Goal: Information Seeking & Learning: Compare options

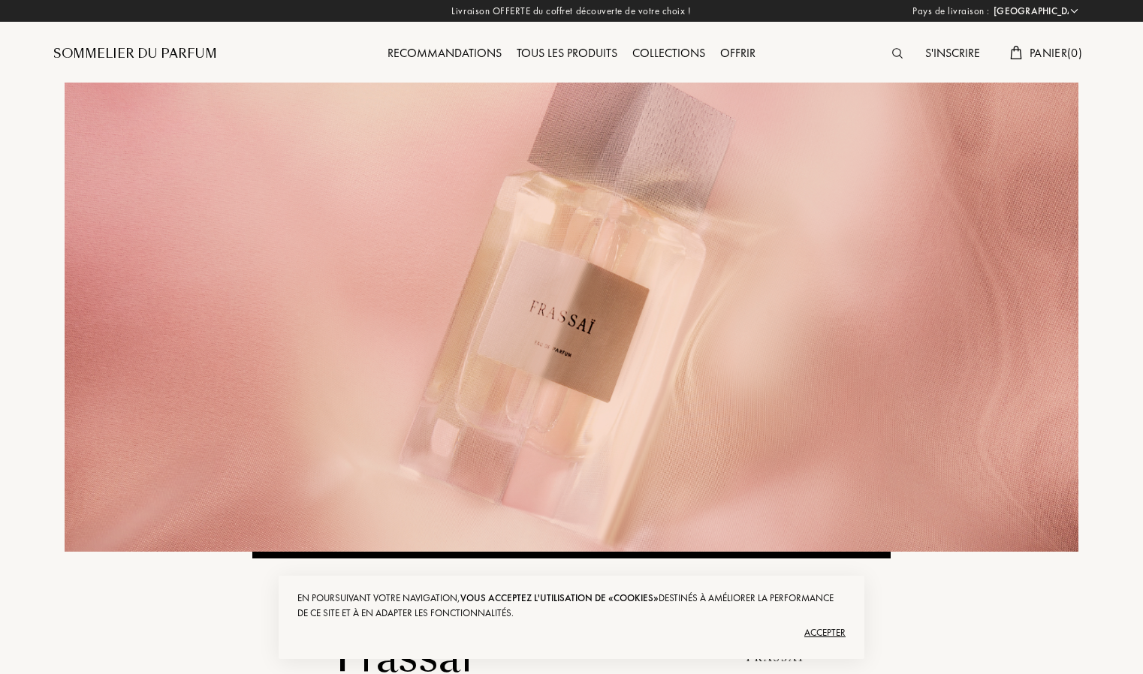
select select "FR"
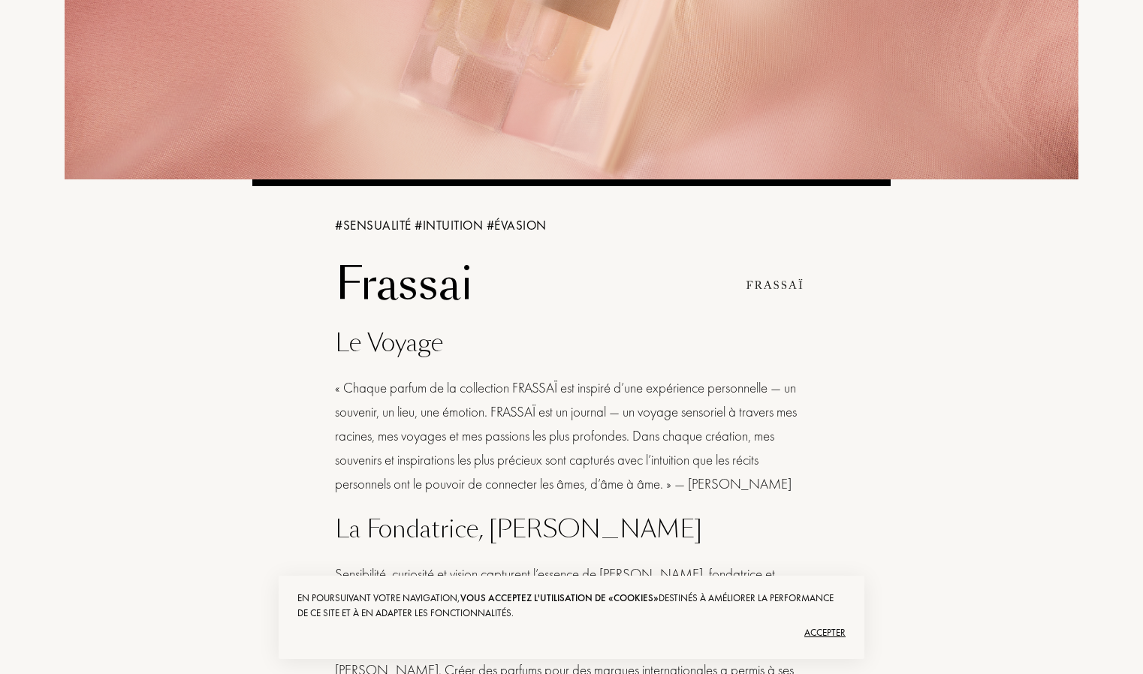
scroll to position [375, 0]
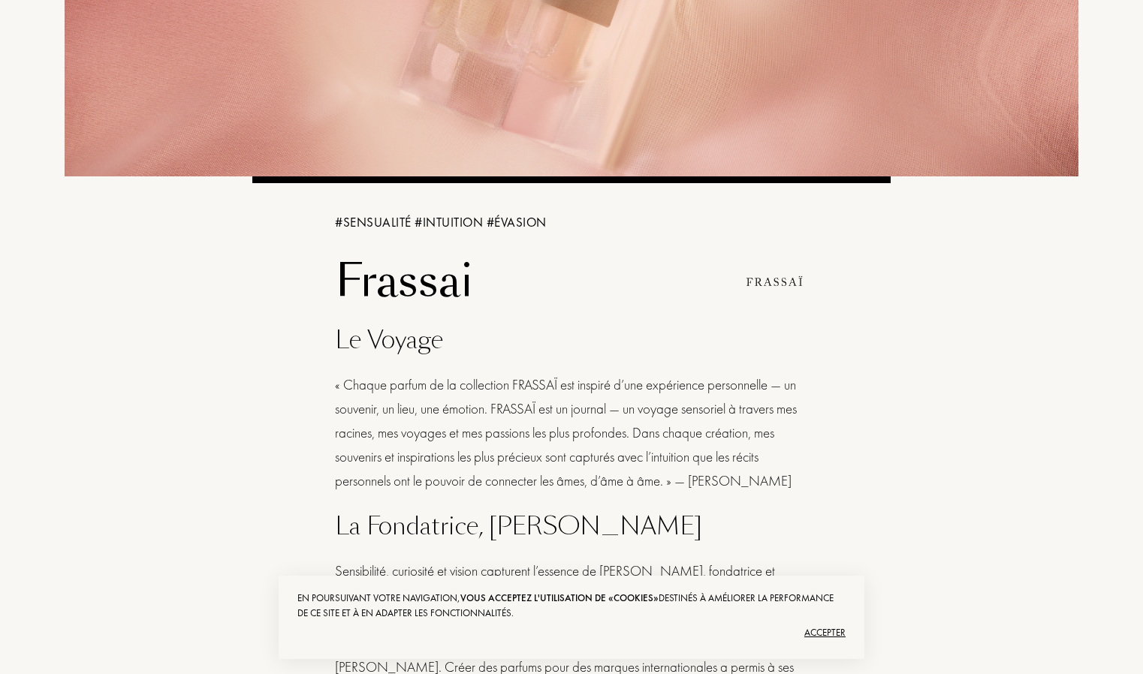
click at [825, 630] on div "Accepter" at bounding box center [571, 633] width 548 height 24
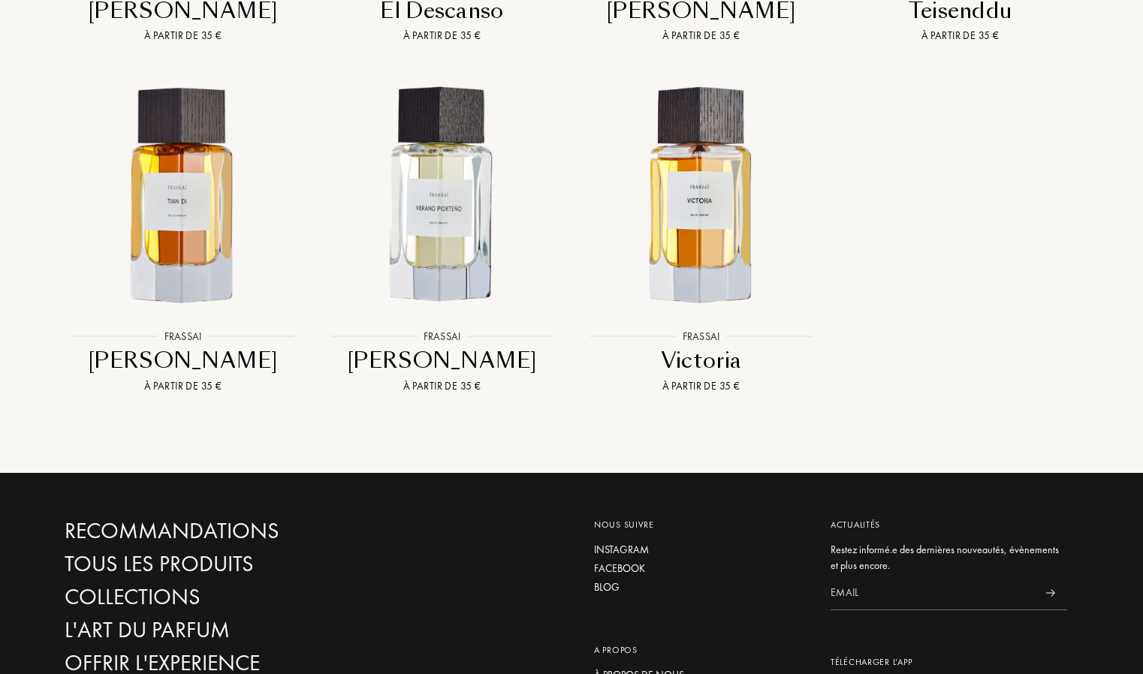
scroll to position [2027, 0]
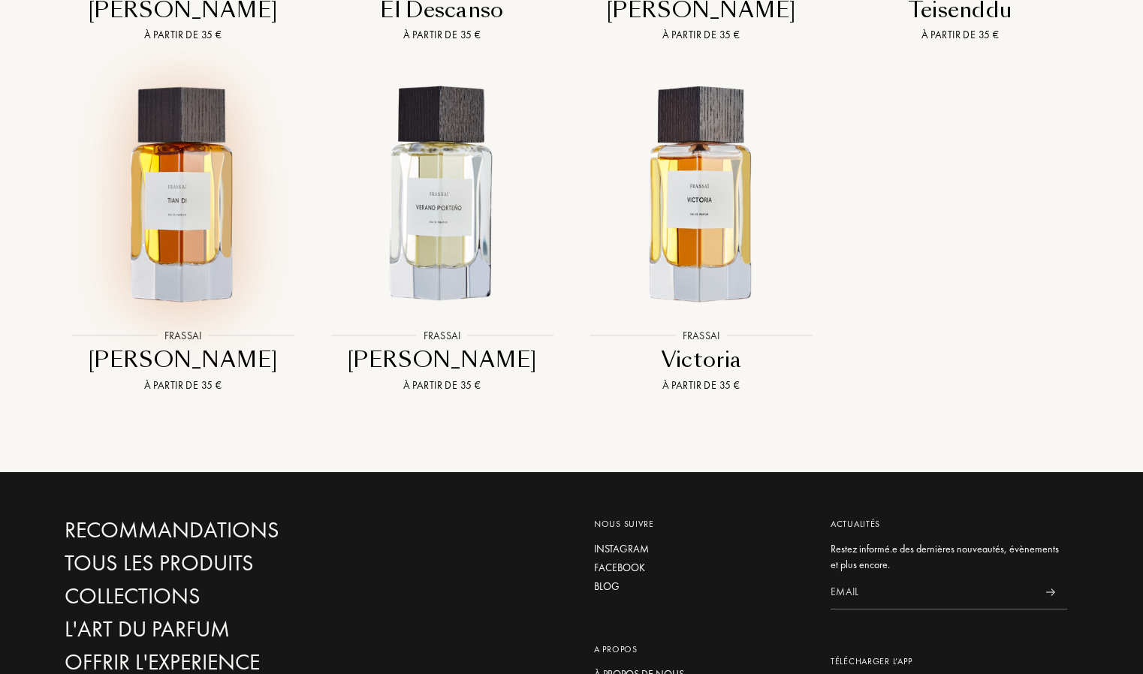
click at [203, 214] on img at bounding box center [182, 194] width 233 height 233
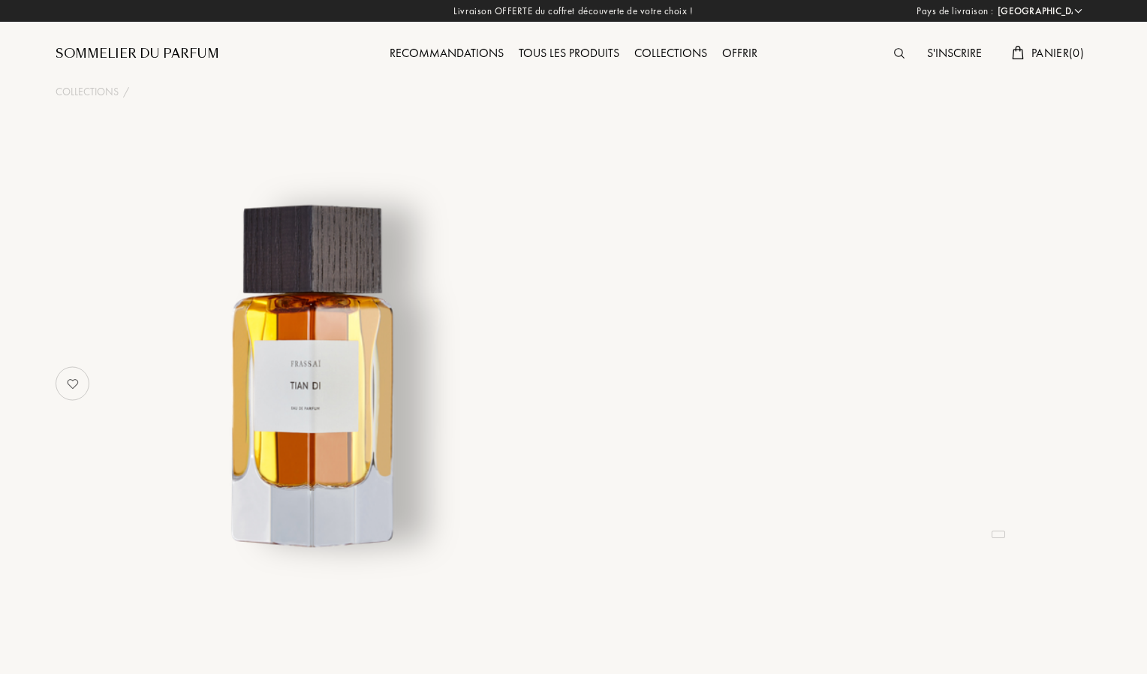
select select "FR"
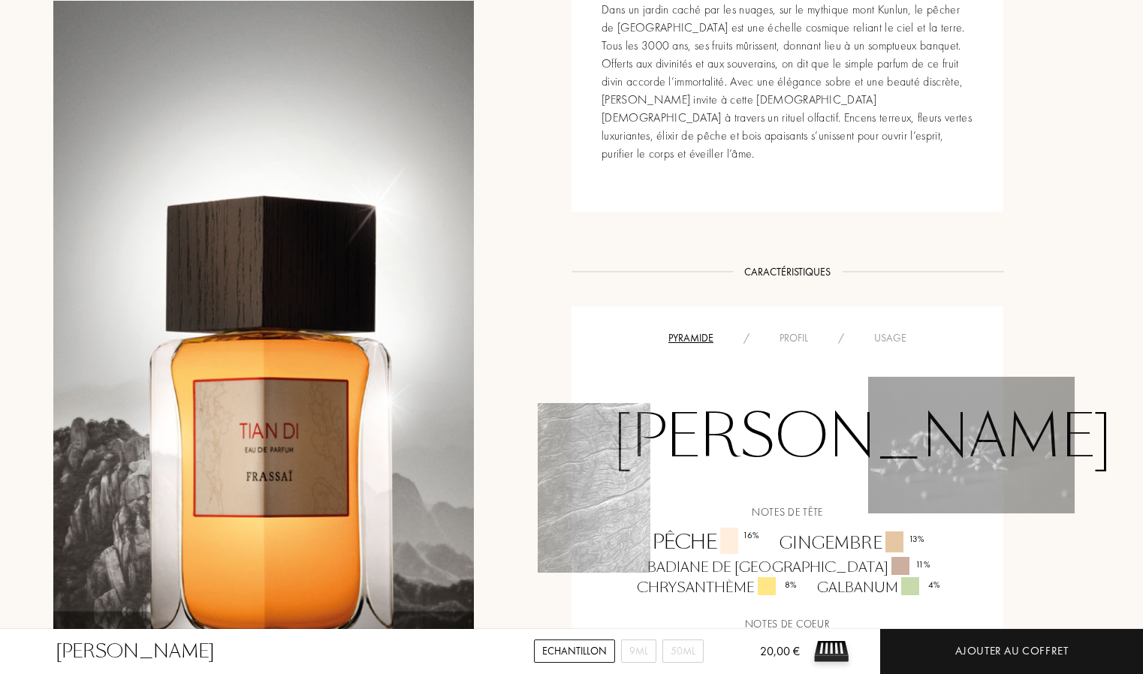
scroll to position [901, 0]
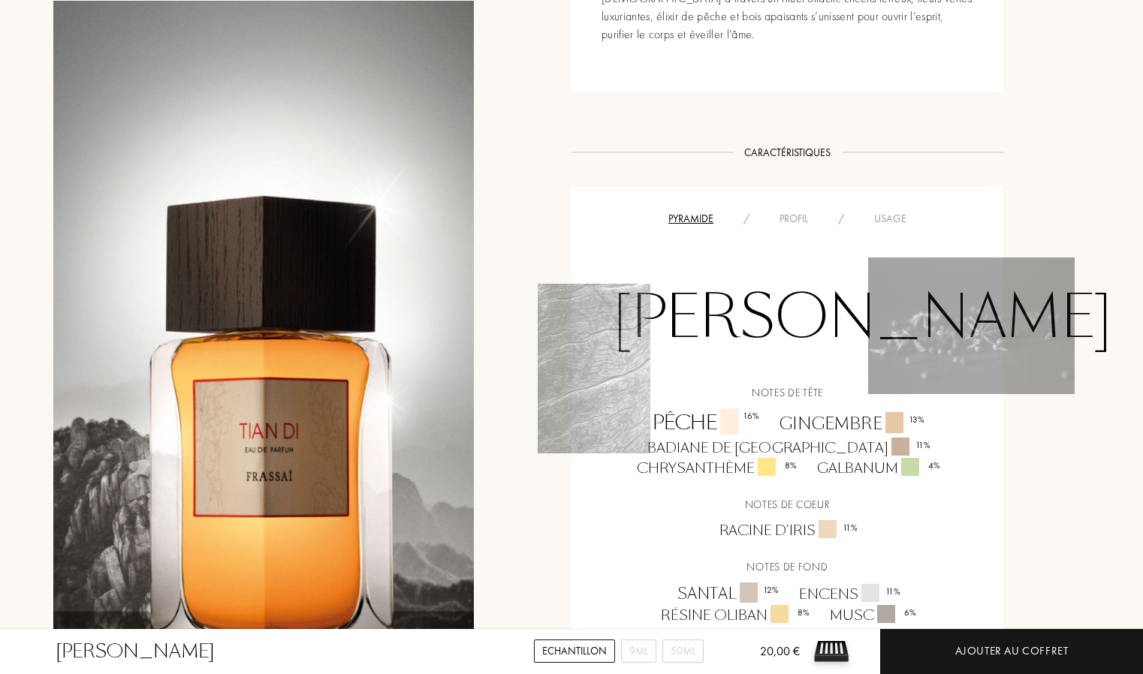
click at [883, 211] on div "Usage" at bounding box center [890, 219] width 62 height 16
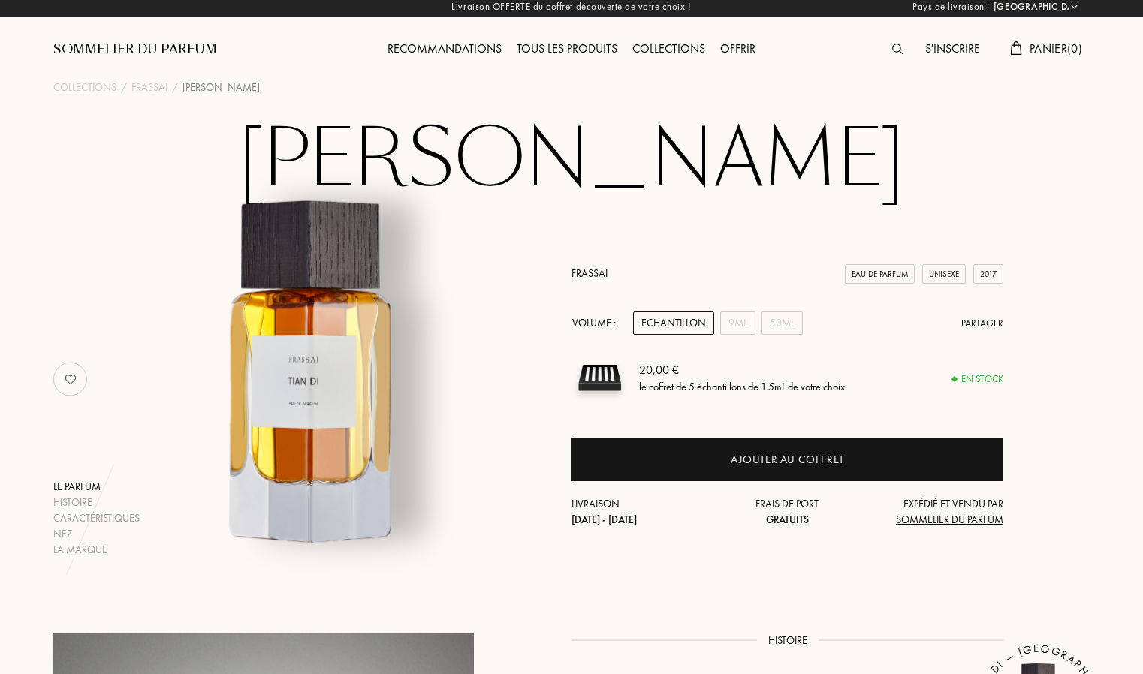
scroll to position [0, 0]
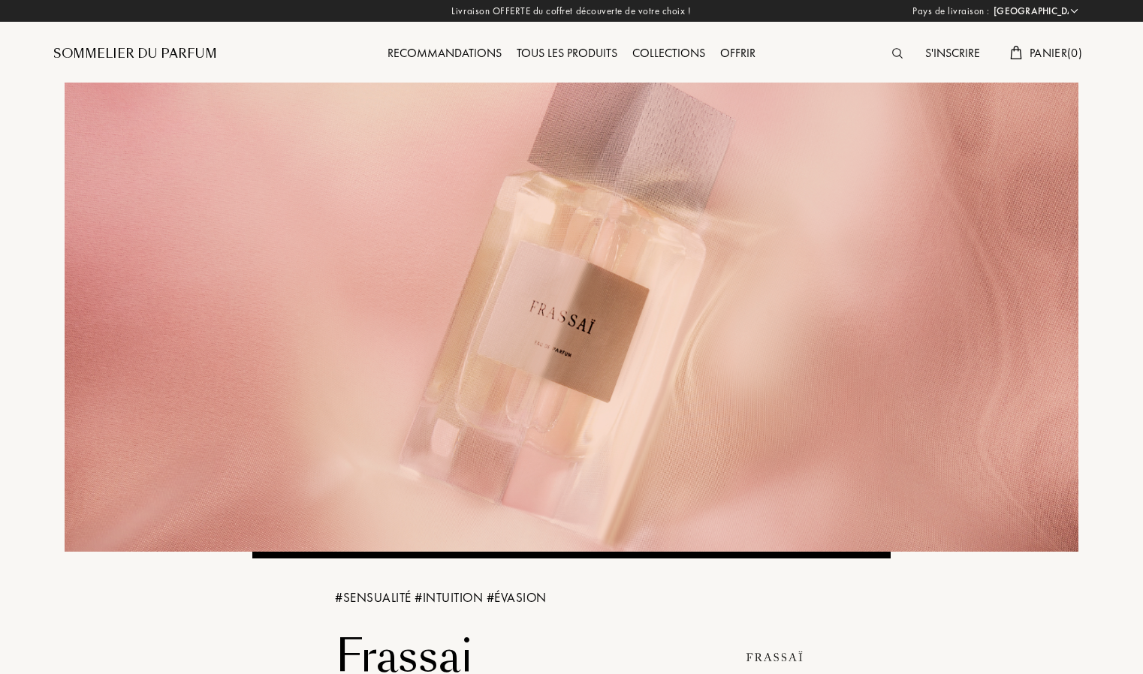
select select "FR"
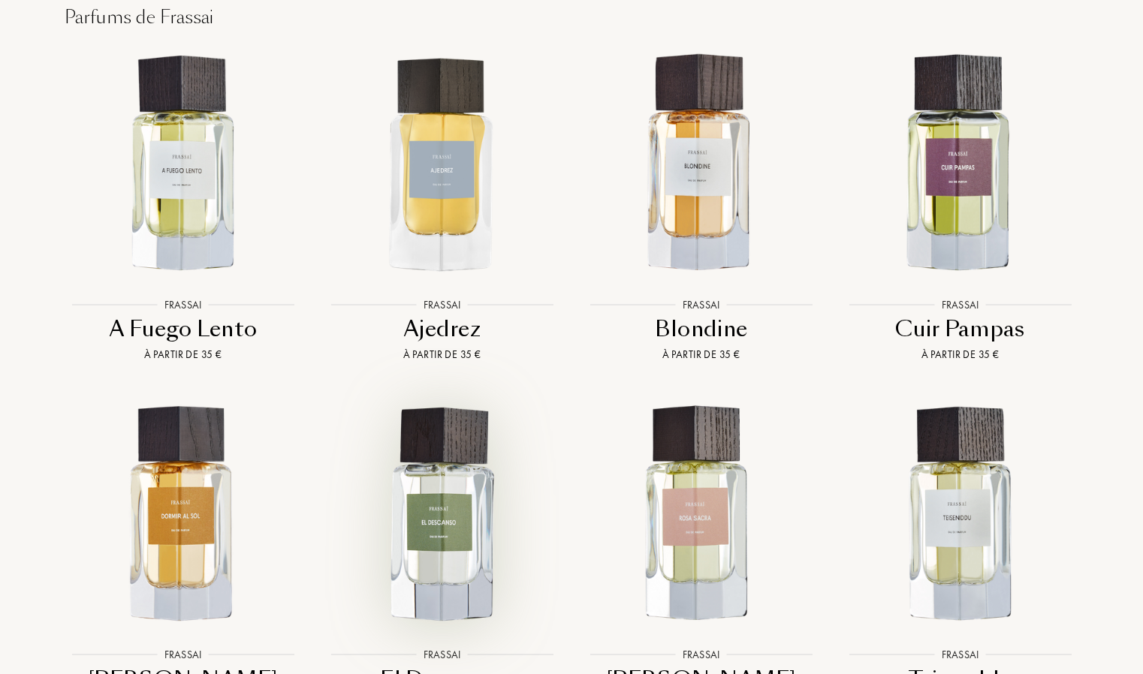
scroll to position [1276, 0]
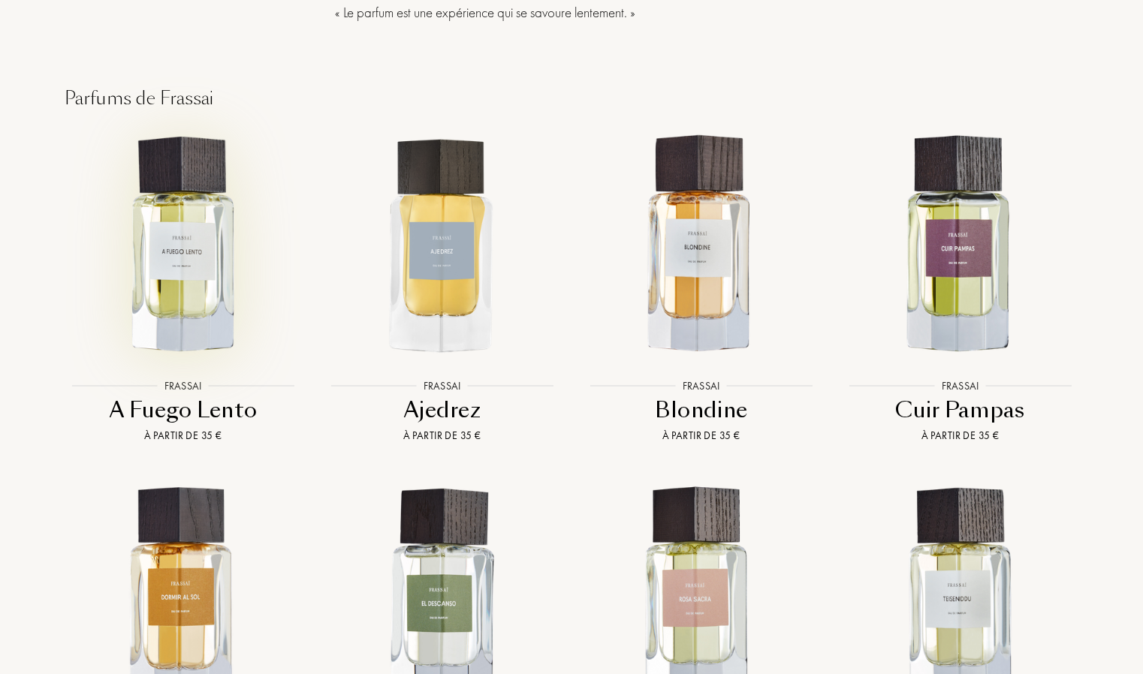
click at [195, 241] on img at bounding box center [182, 244] width 233 height 233
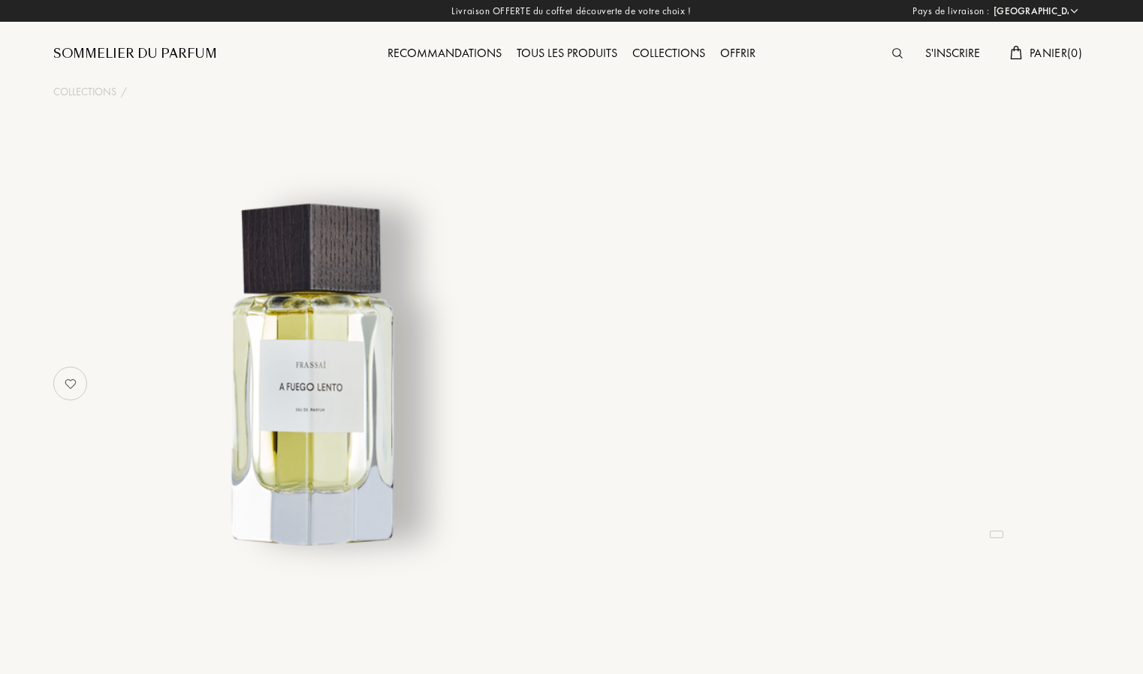
select select "FR"
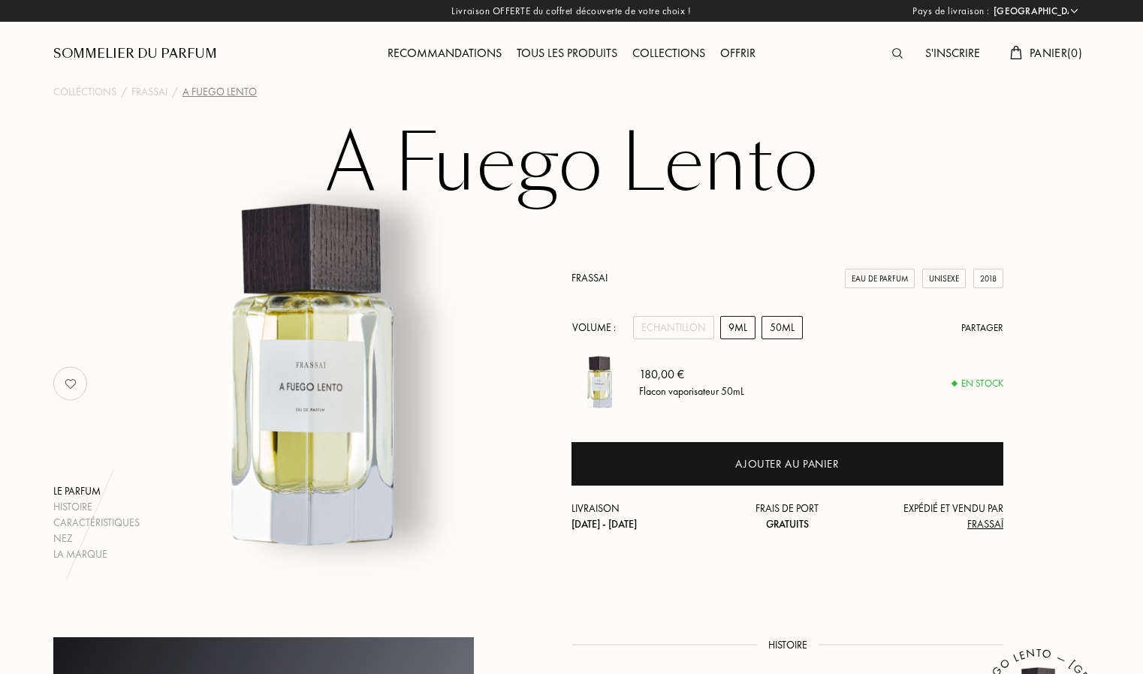
click at [724, 331] on div "9mL" at bounding box center [737, 327] width 35 height 23
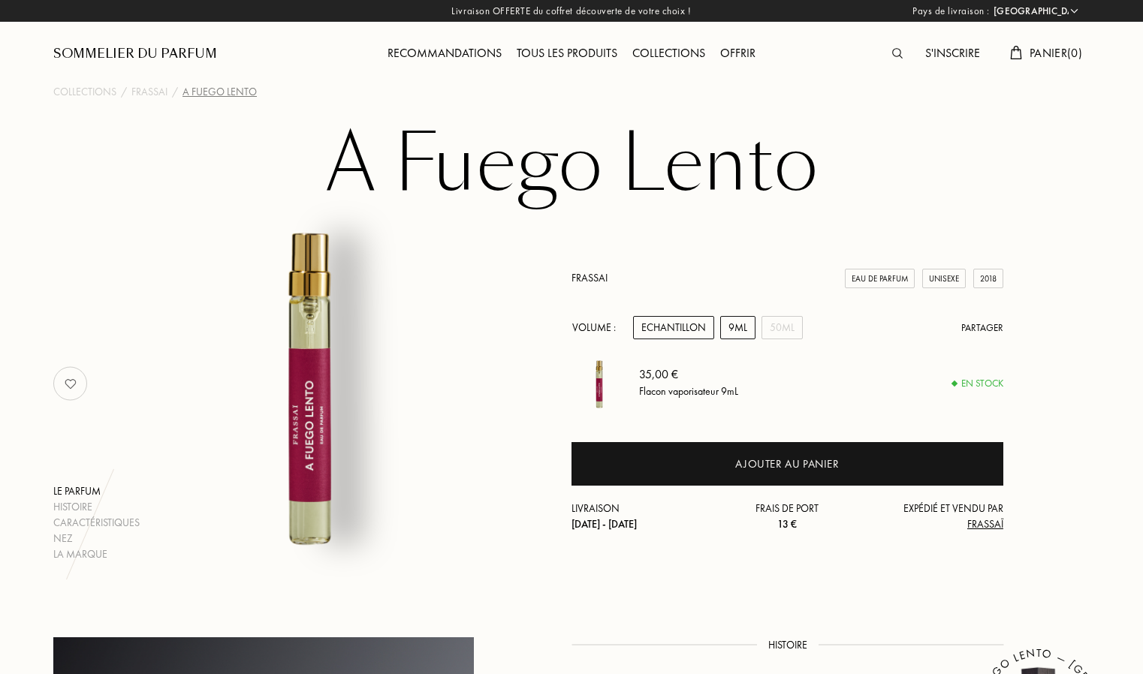
click at [694, 330] on div "Echantillon" at bounding box center [673, 327] width 81 height 23
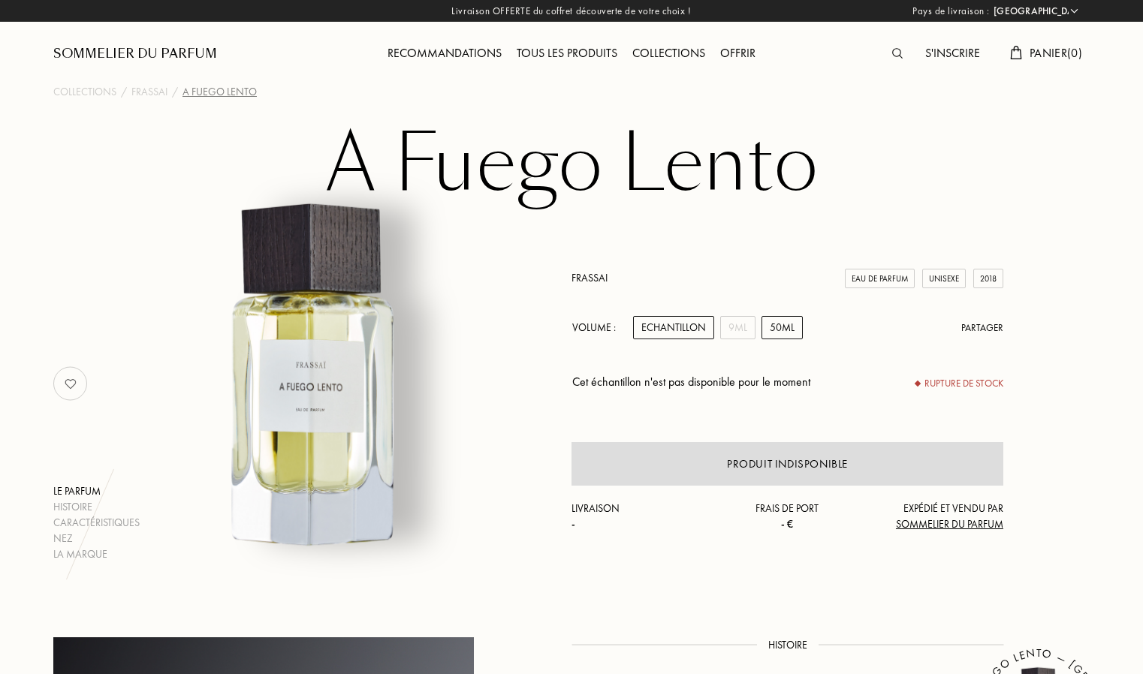
click at [782, 329] on div "50mL" at bounding box center [781, 327] width 41 height 23
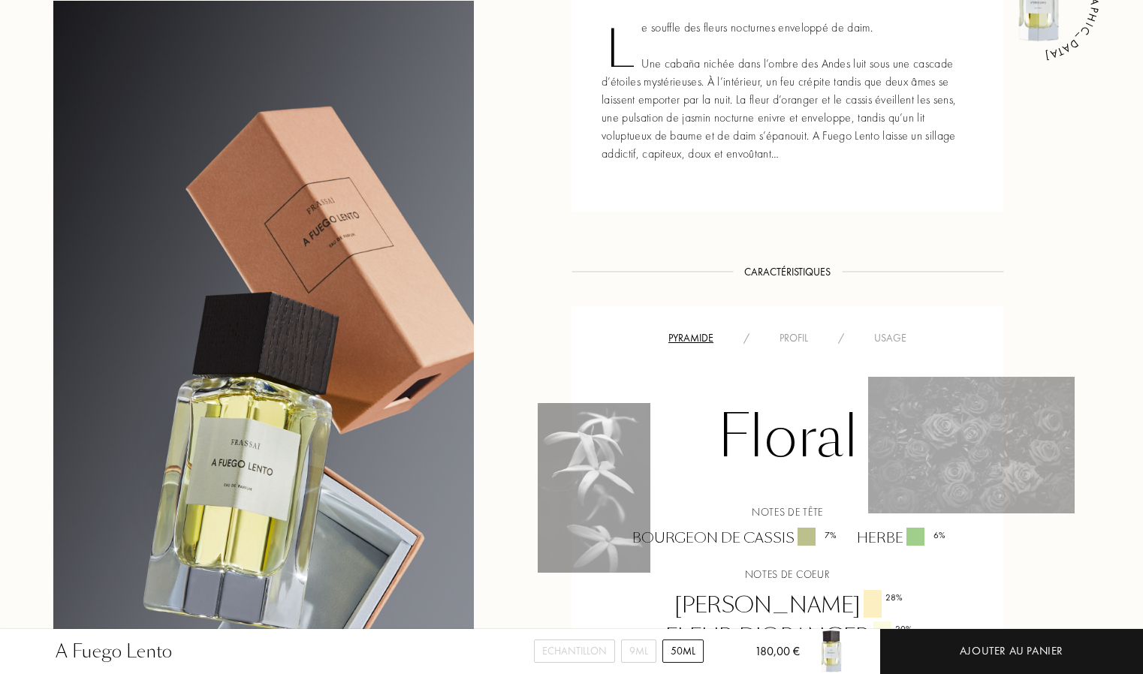
scroll to position [676, 0]
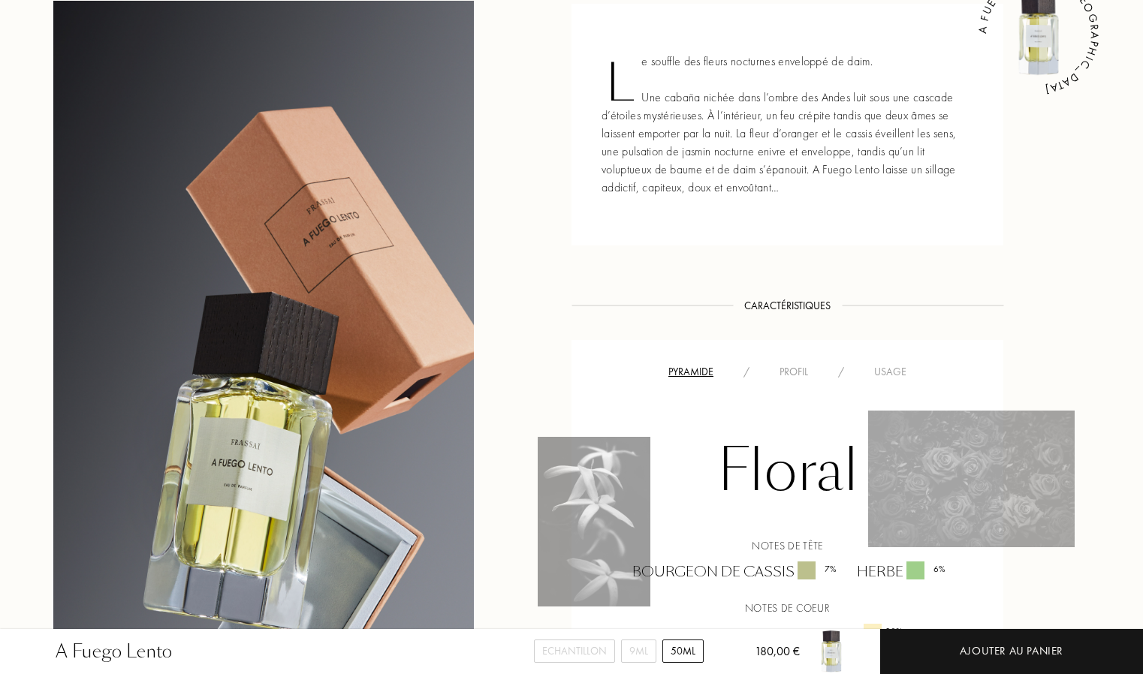
click at [892, 375] on div "Usage" at bounding box center [890, 372] width 62 height 16
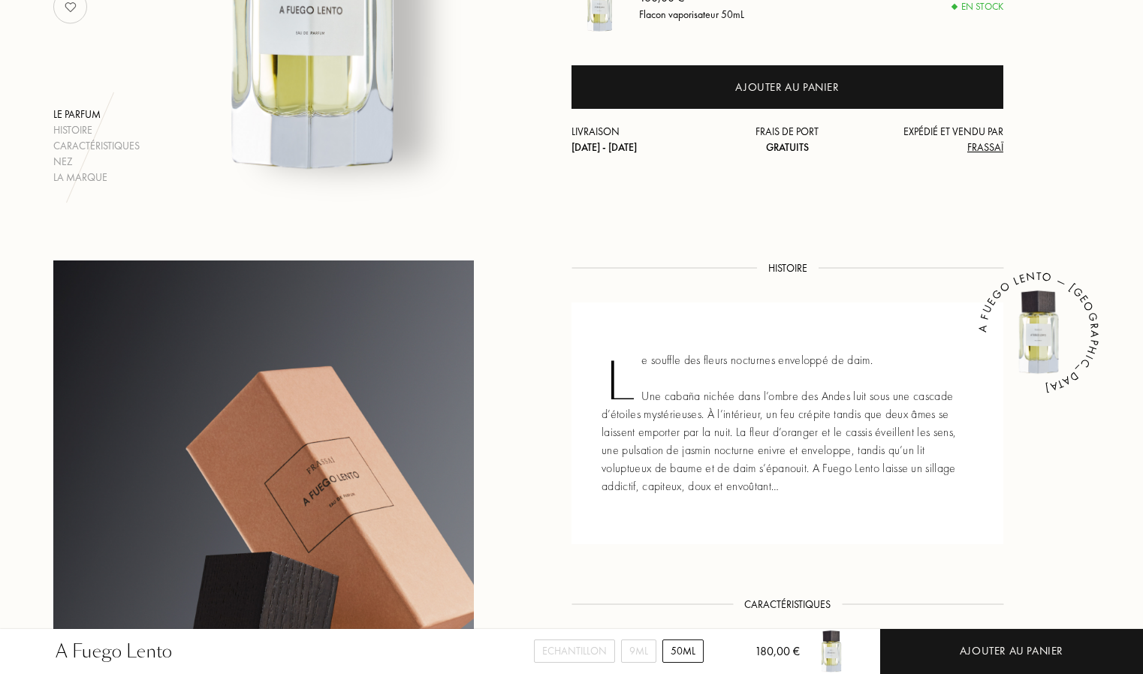
scroll to position [375, 0]
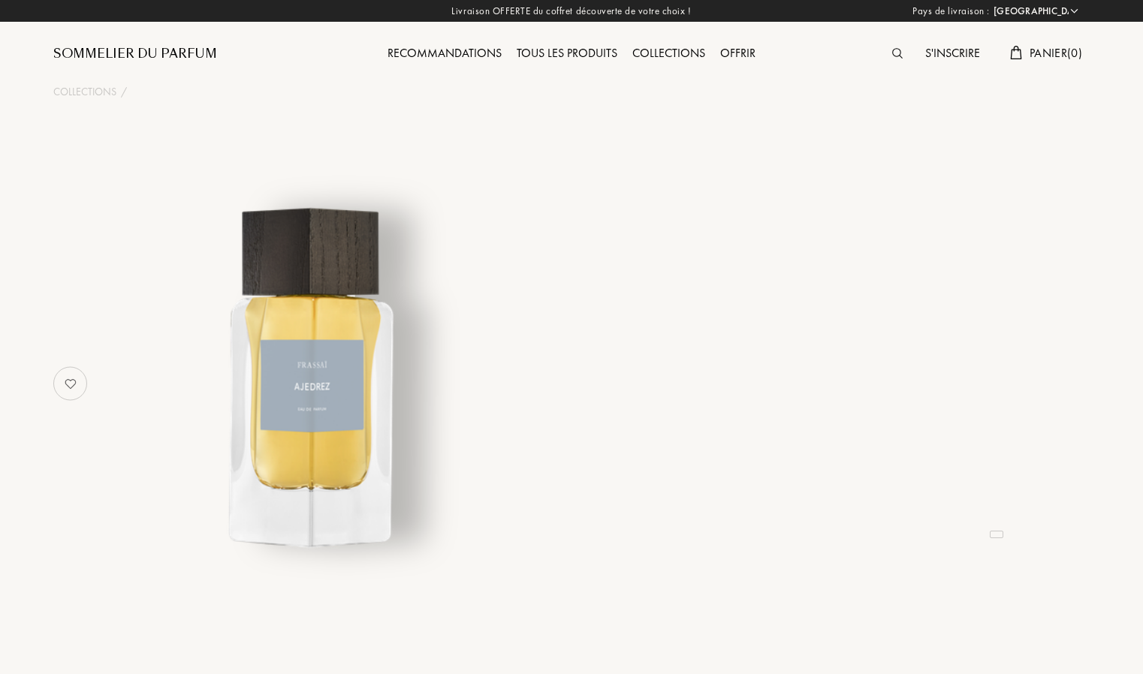
select select "FR"
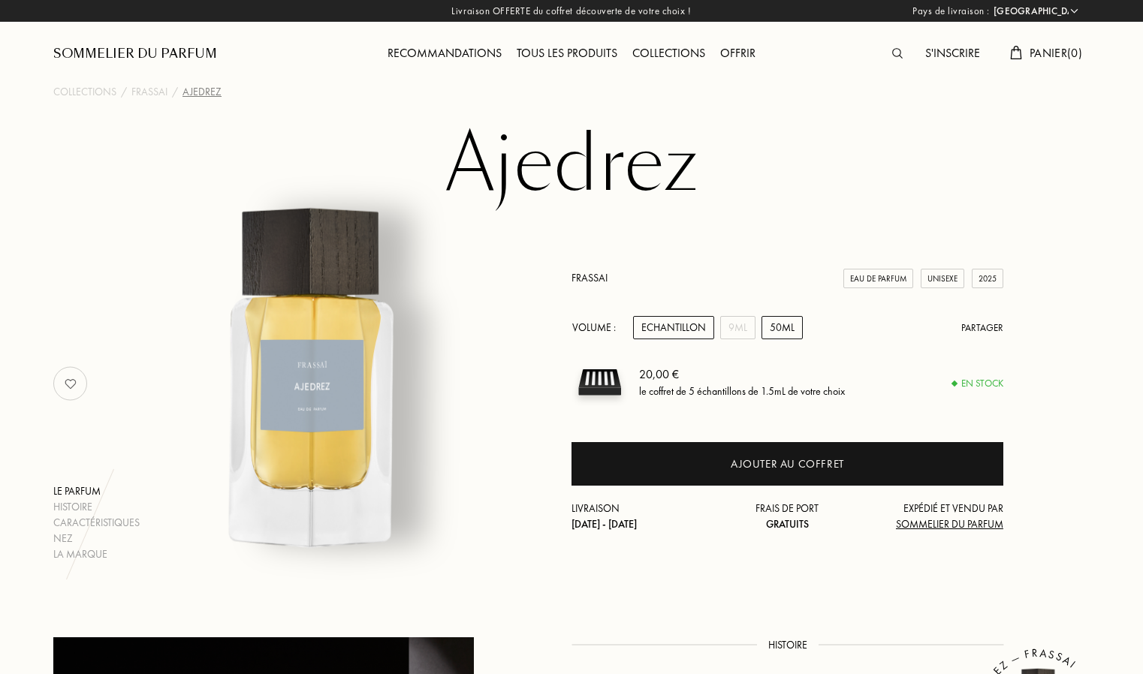
click at [776, 328] on div "50mL" at bounding box center [781, 327] width 41 height 23
click at [745, 331] on div "9mL" at bounding box center [737, 327] width 35 height 23
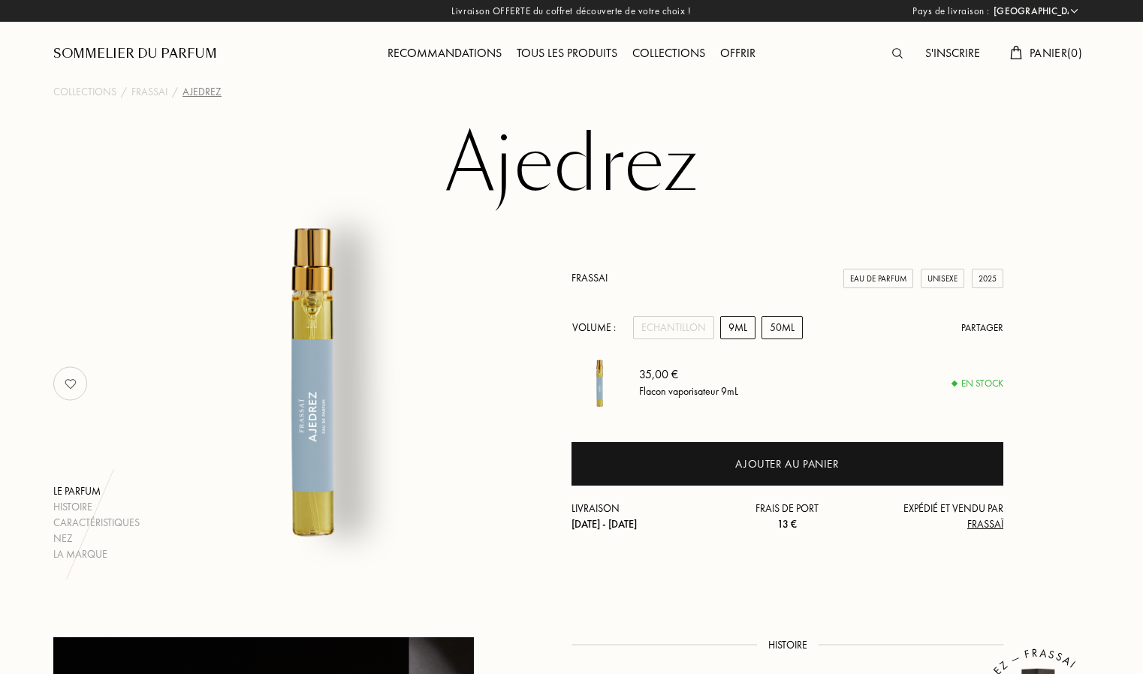
click at [764, 324] on div "50mL" at bounding box center [781, 327] width 41 height 23
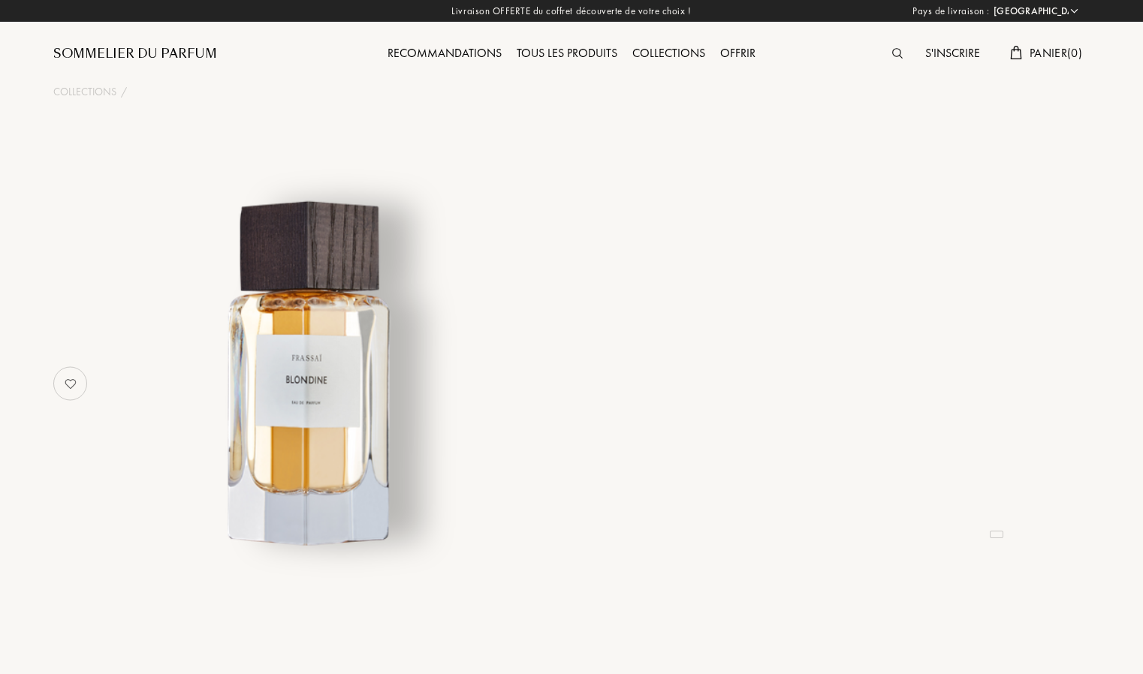
select select "FR"
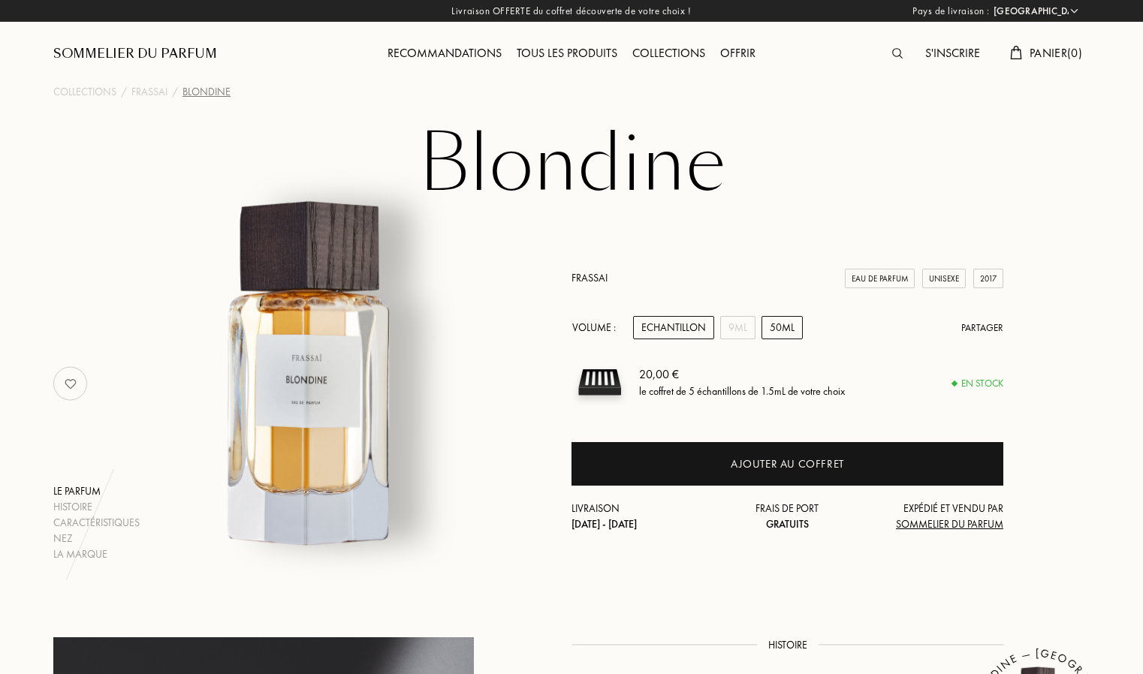
click at [762, 323] on div "50mL" at bounding box center [781, 327] width 41 height 23
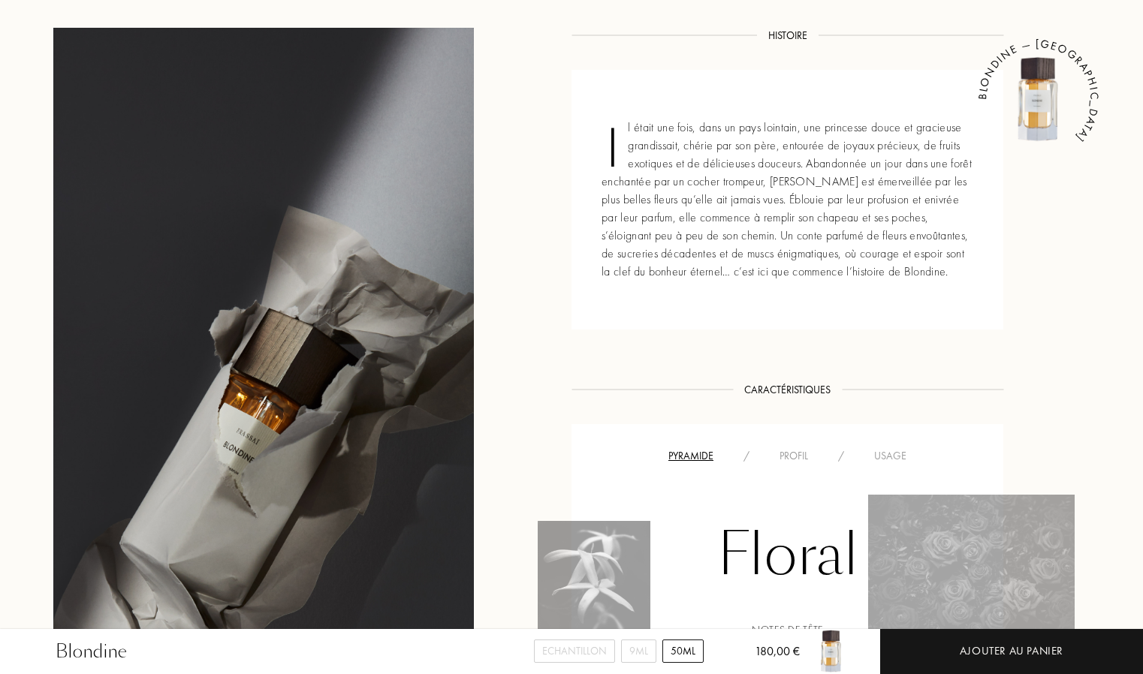
scroll to position [601, 0]
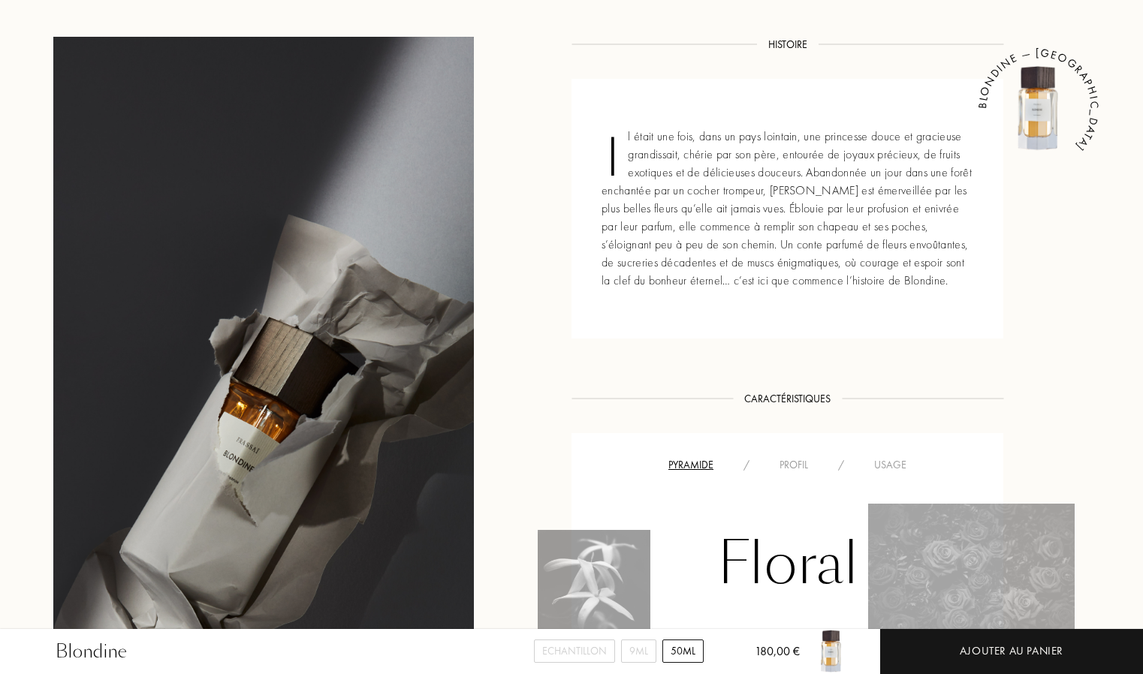
click at [902, 461] on div "Usage" at bounding box center [890, 465] width 62 height 16
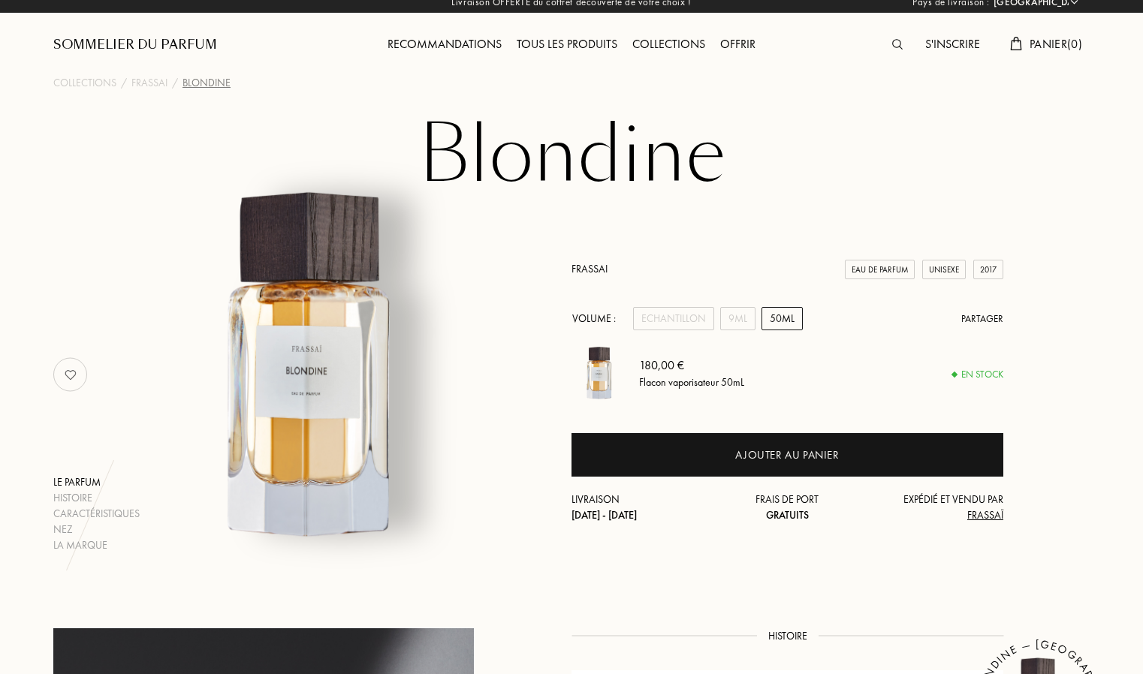
scroll to position [0, 0]
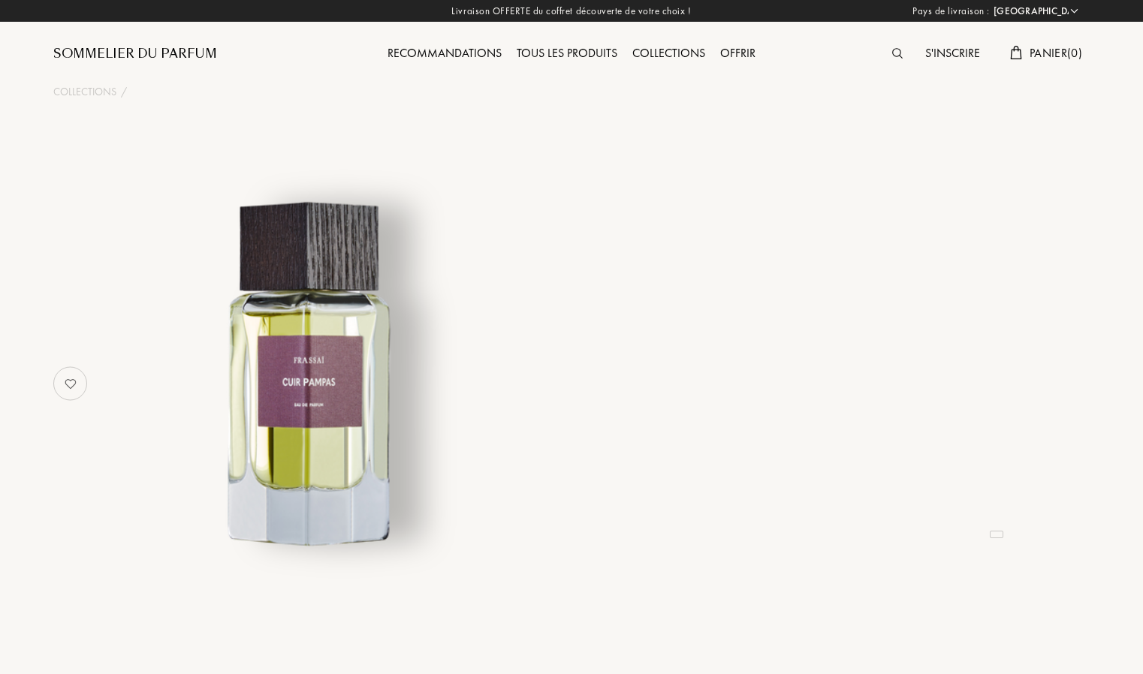
select select "FR"
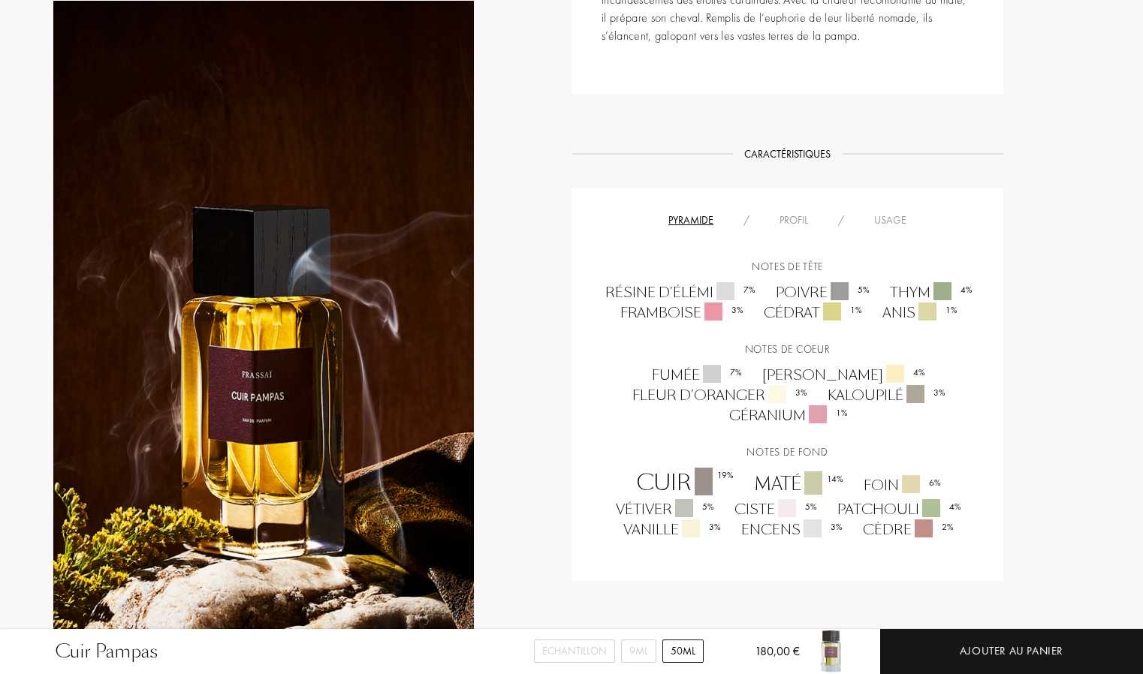
scroll to position [826, 0]
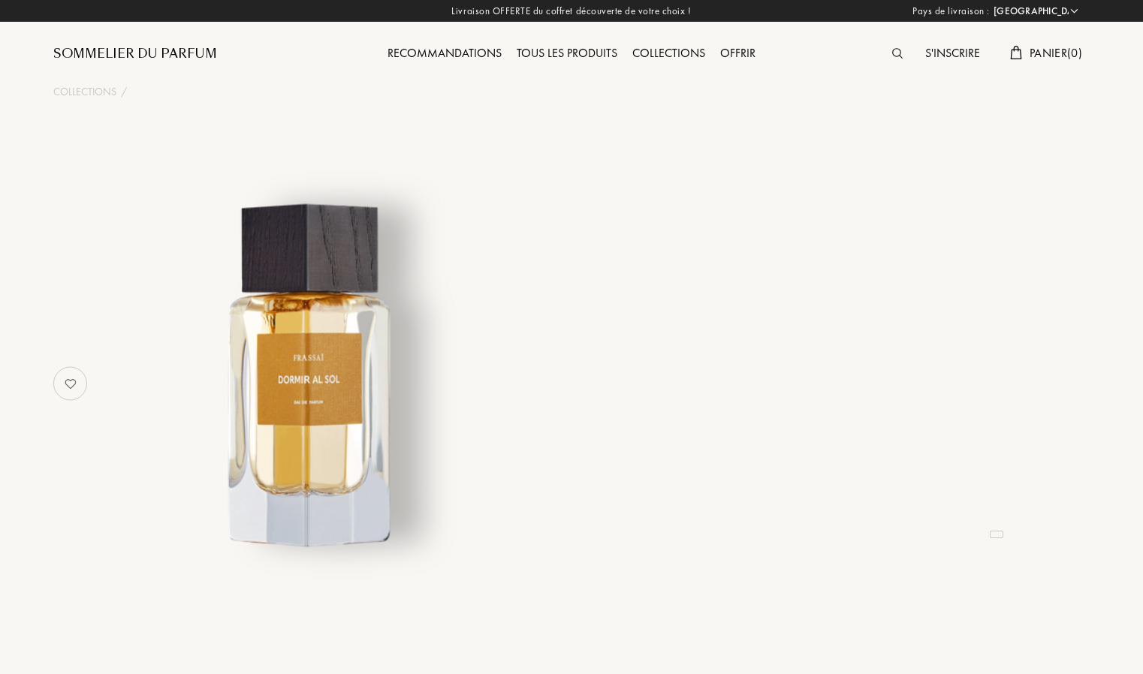
select select "FR"
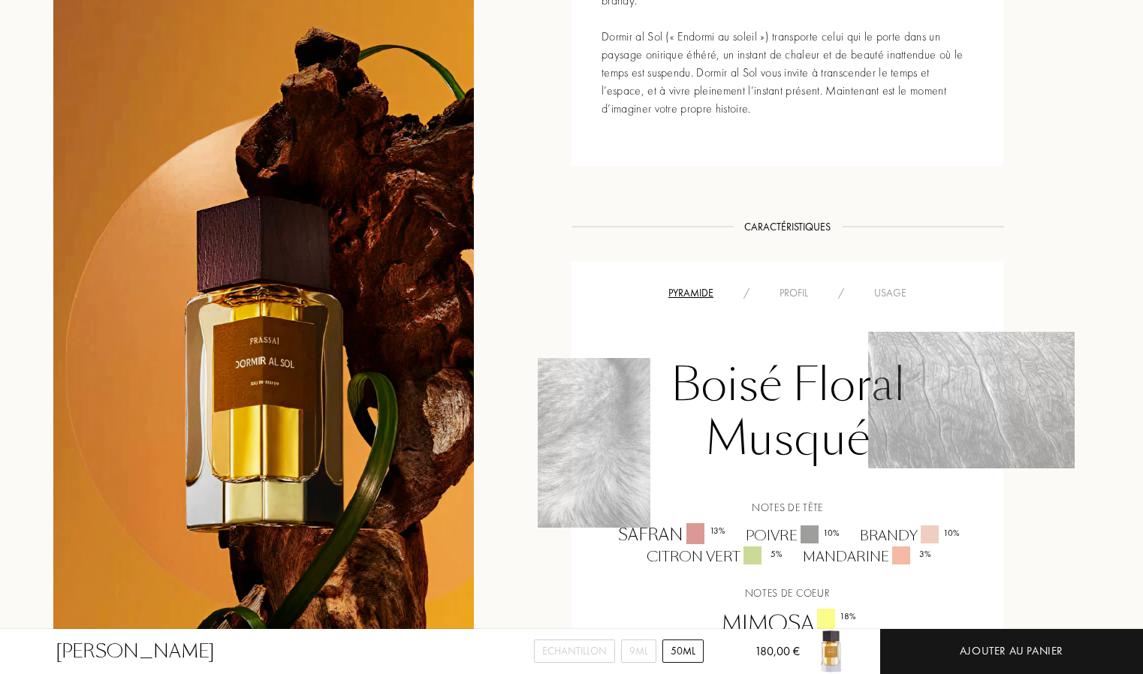
scroll to position [751, 0]
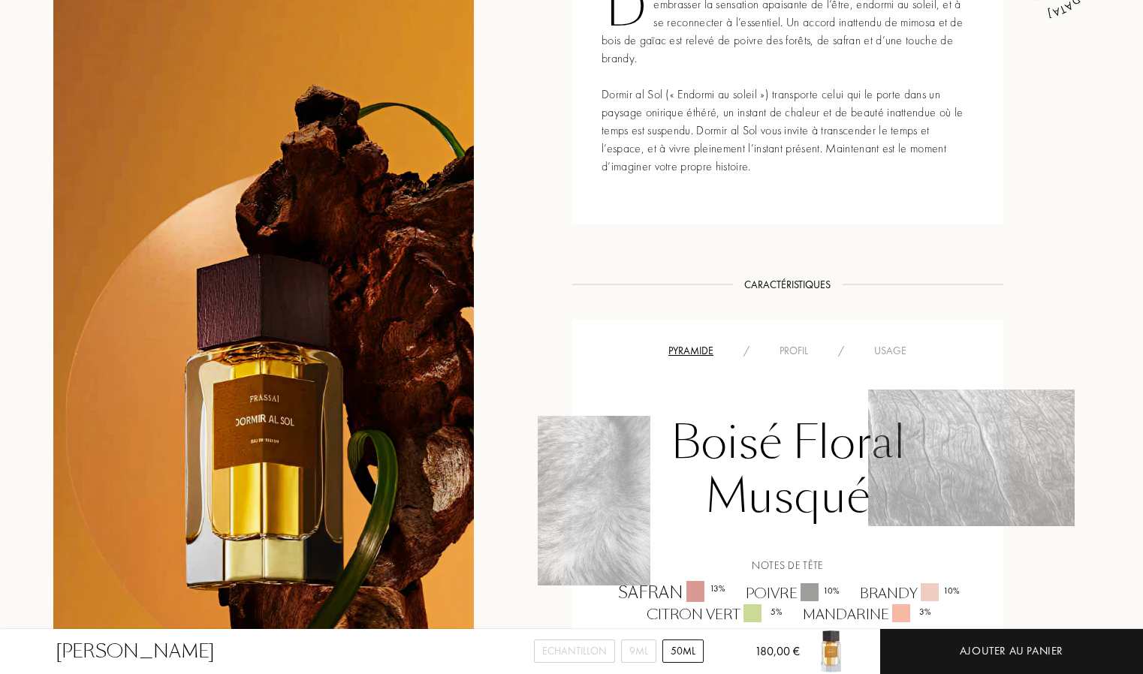
click at [892, 351] on div "Usage" at bounding box center [890, 351] width 62 height 16
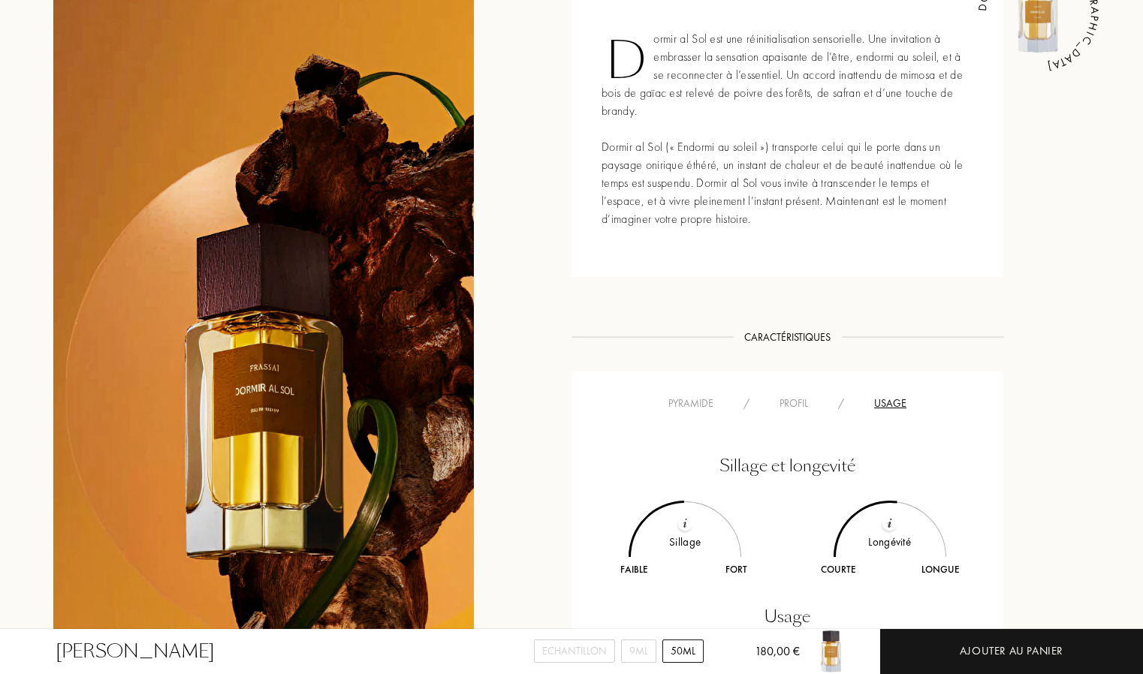
scroll to position [526, 0]
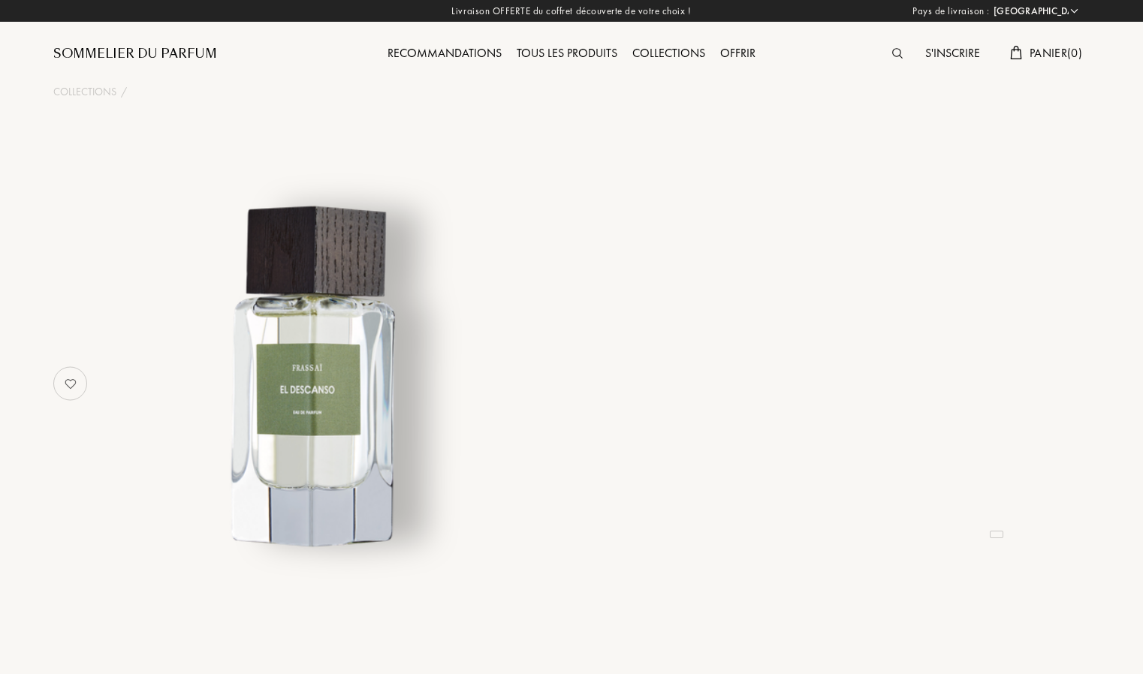
select select "FR"
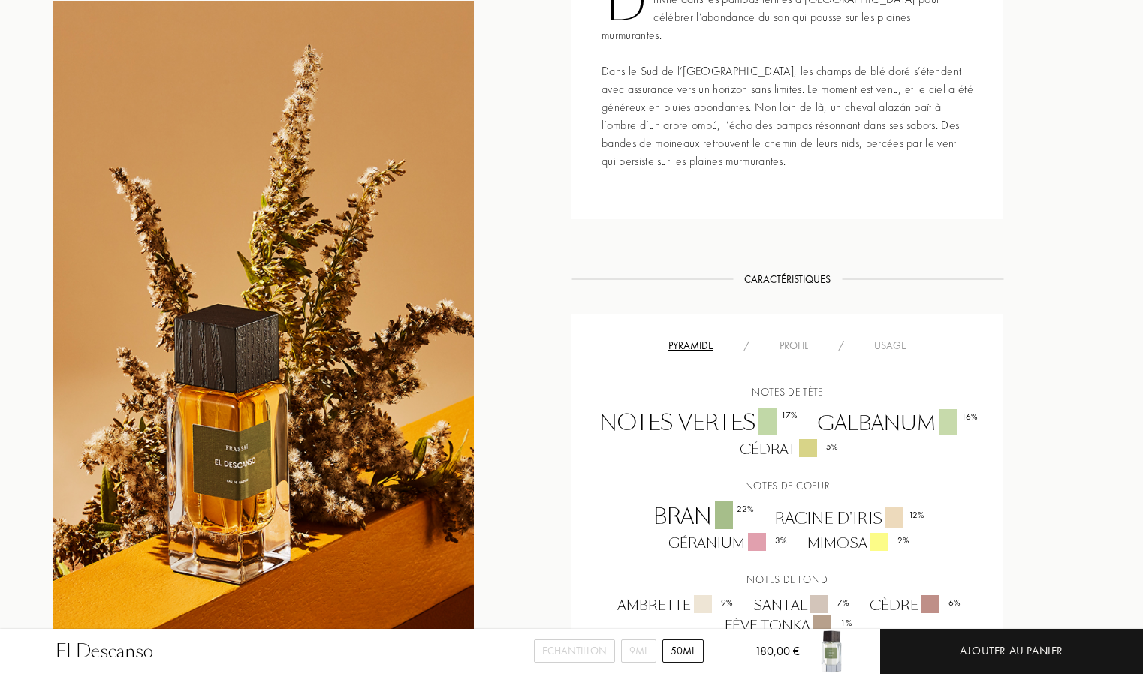
scroll to position [751, 0]
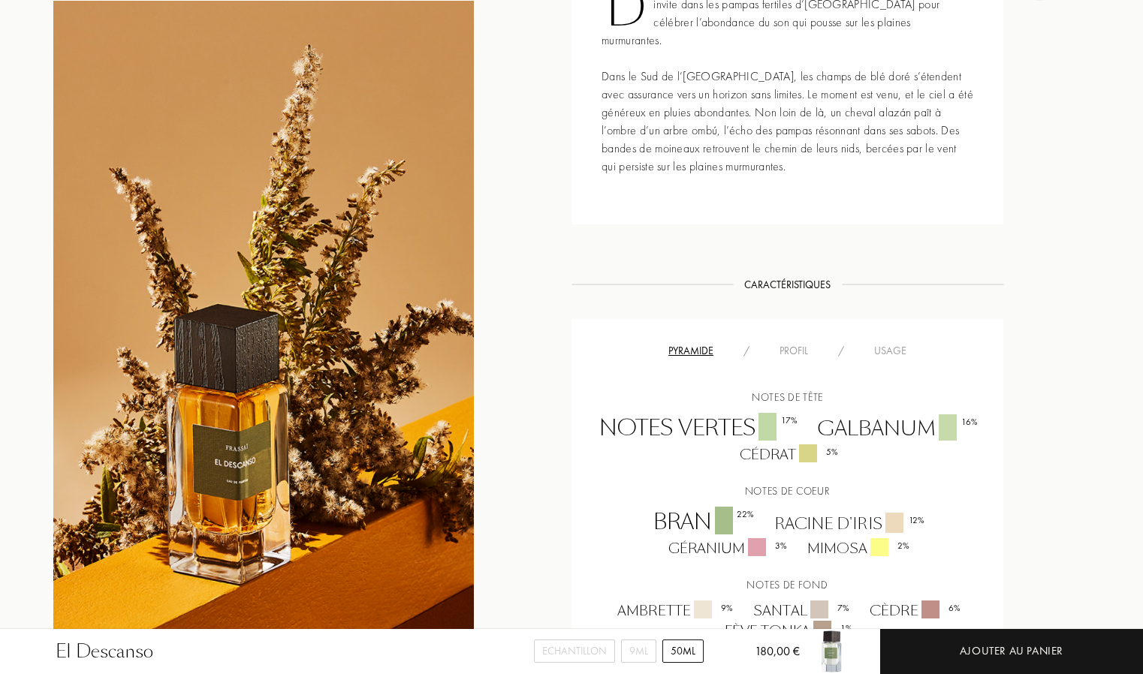
click at [890, 343] on div "Usage" at bounding box center [890, 351] width 62 height 16
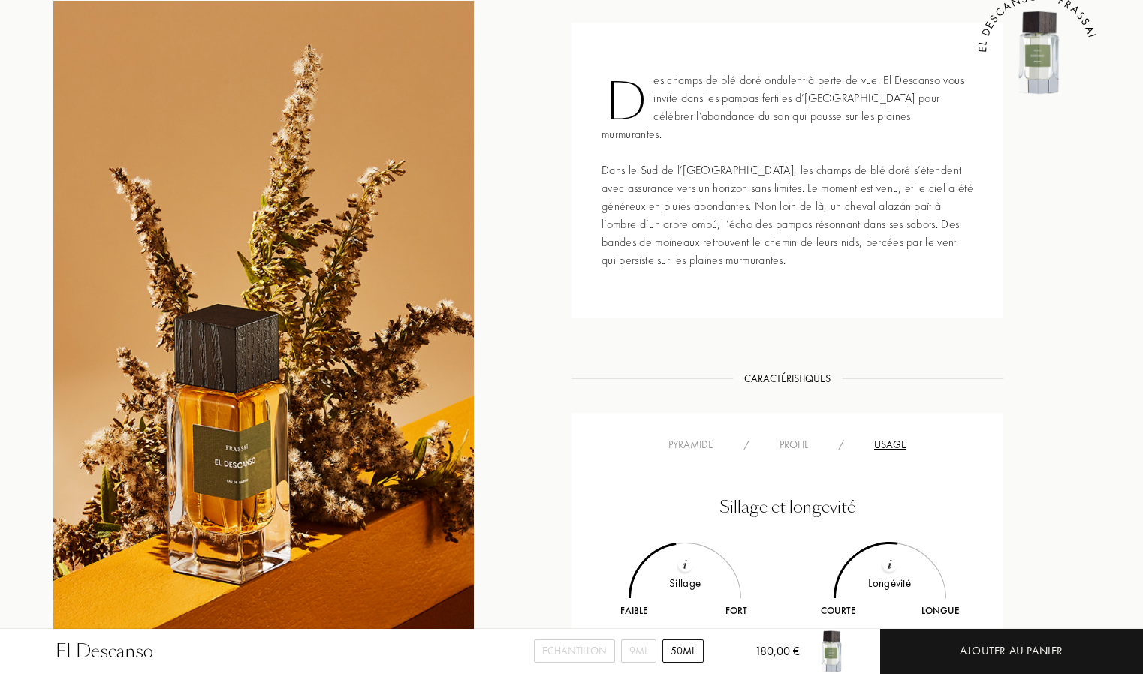
scroll to position [450, 0]
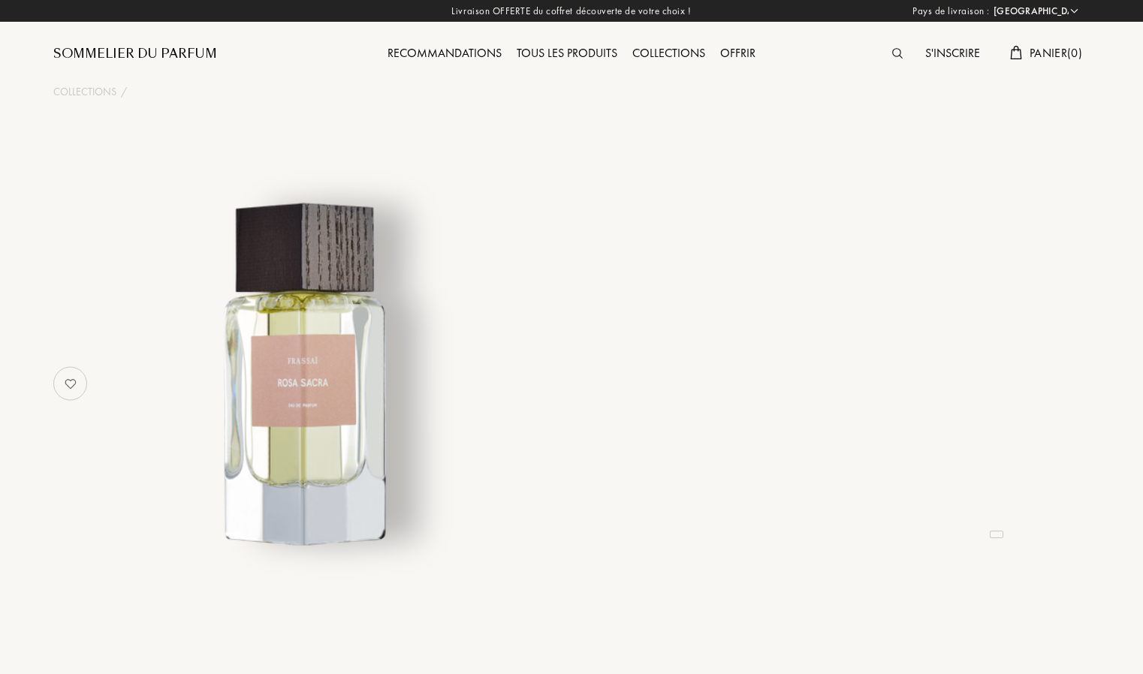
select select "FR"
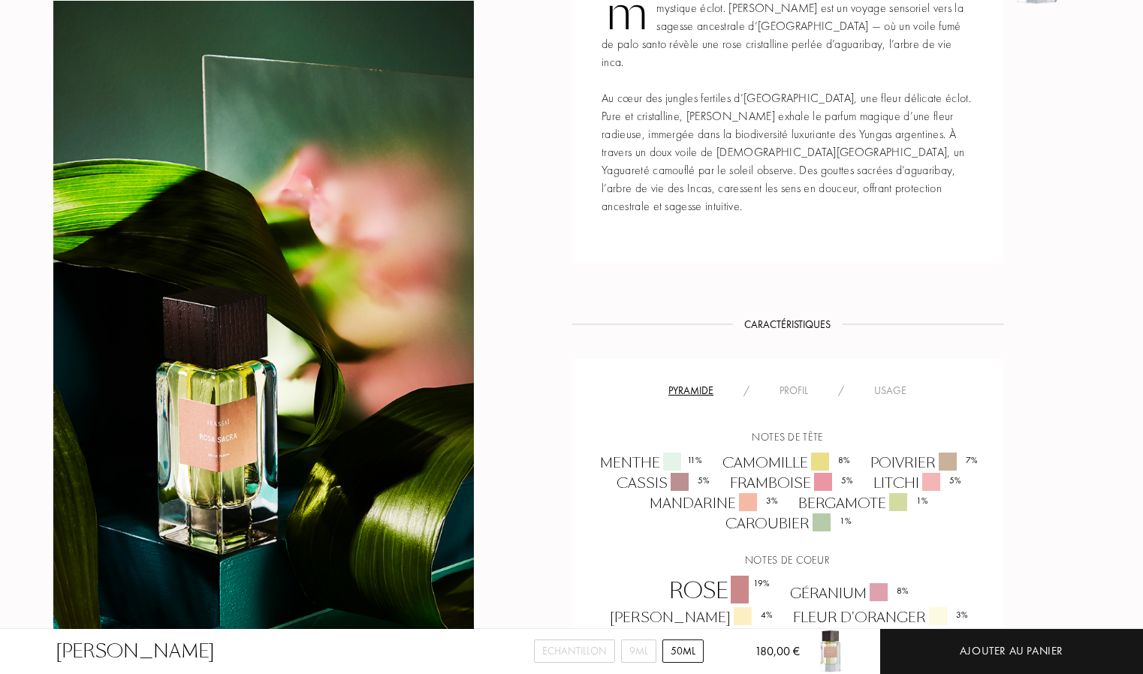
scroll to position [751, 0]
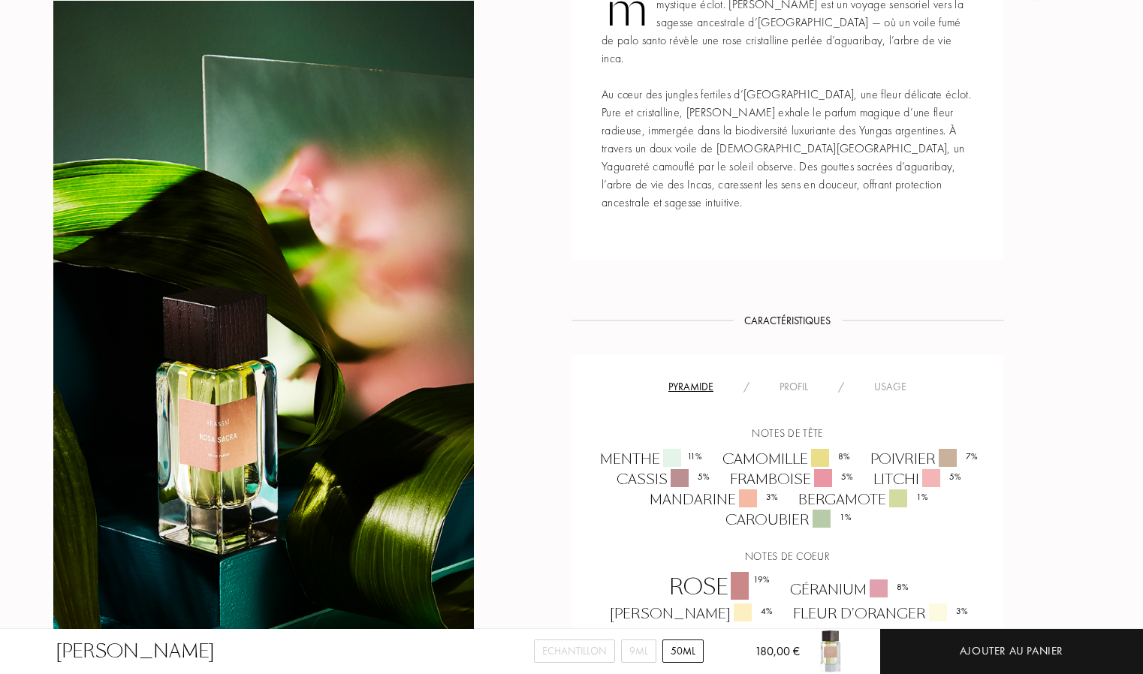
click at [893, 379] on div "Usage" at bounding box center [890, 387] width 62 height 16
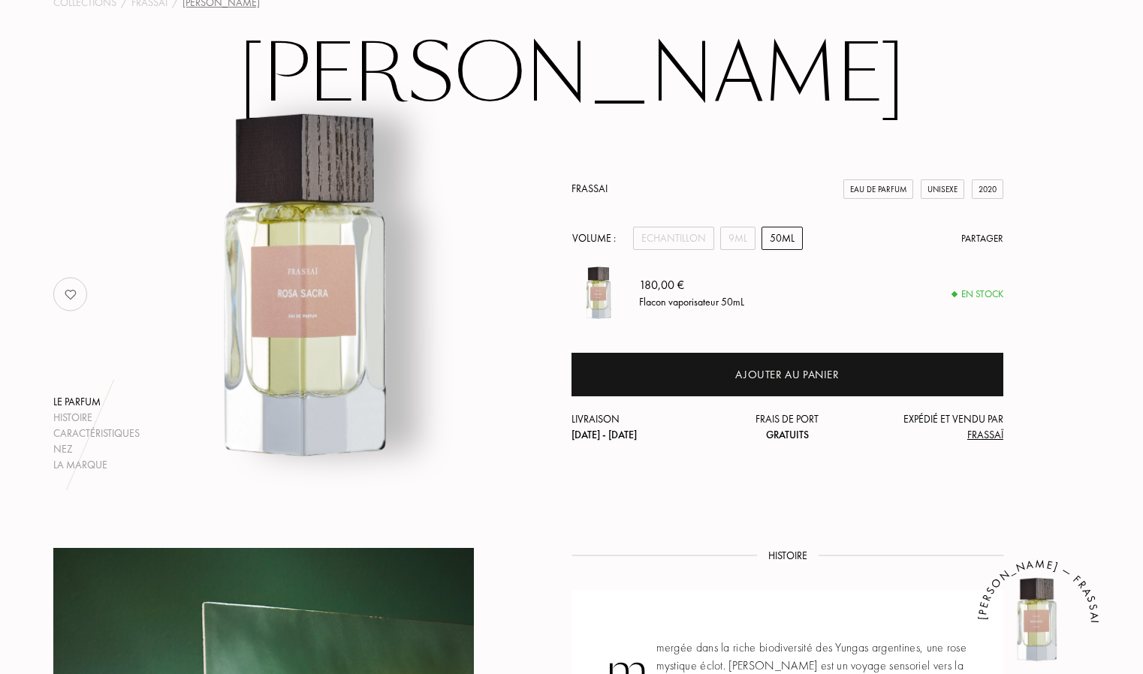
scroll to position [0, 0]
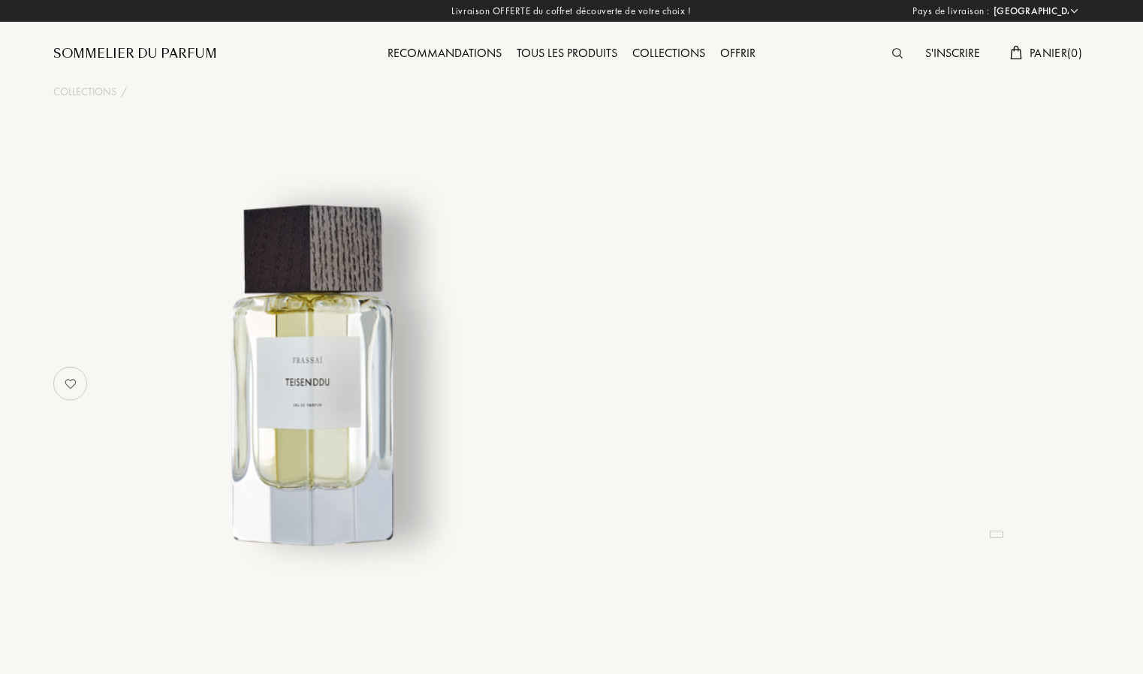
select select "FR"
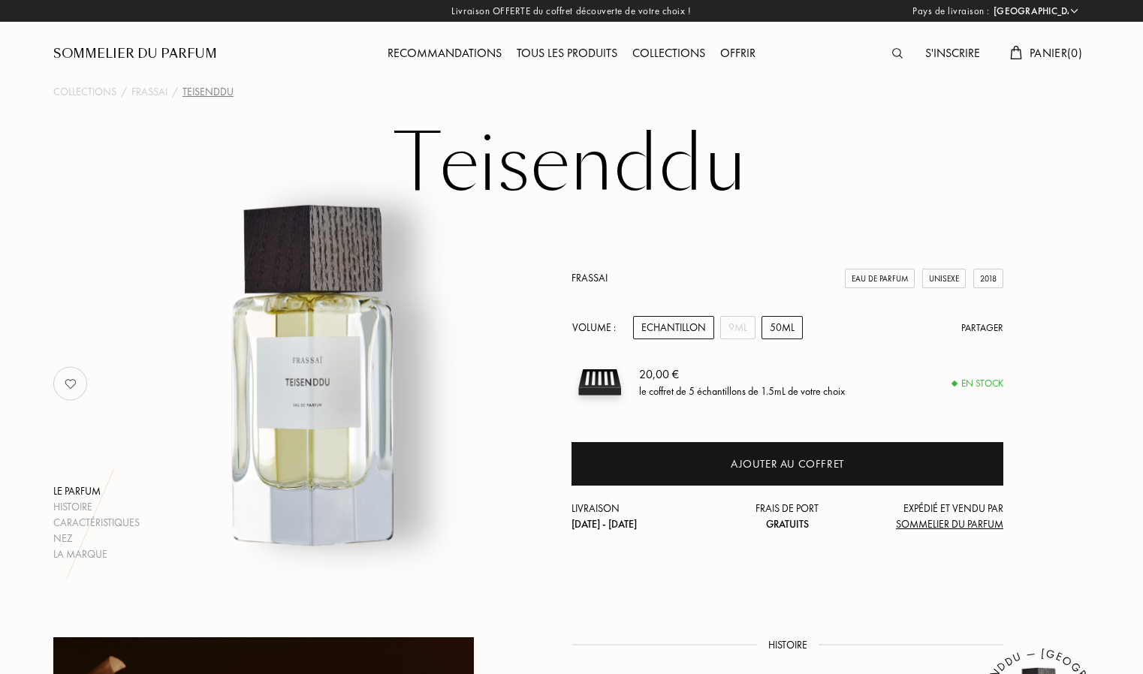
click at [770, 333] on div "50mL" at bounding box center [781, 327] width 41 height 23
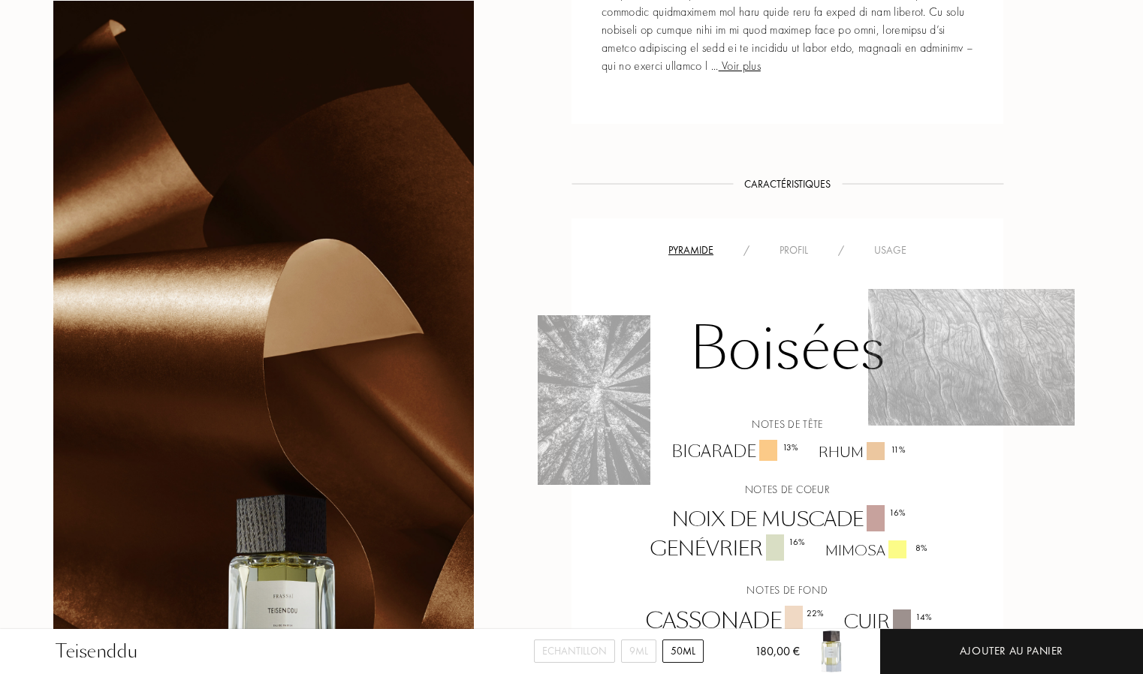
scroll to position [976, 0]
click at [887, 246] on div "Usage" at bounding box center [890, 252] width 62 height 16
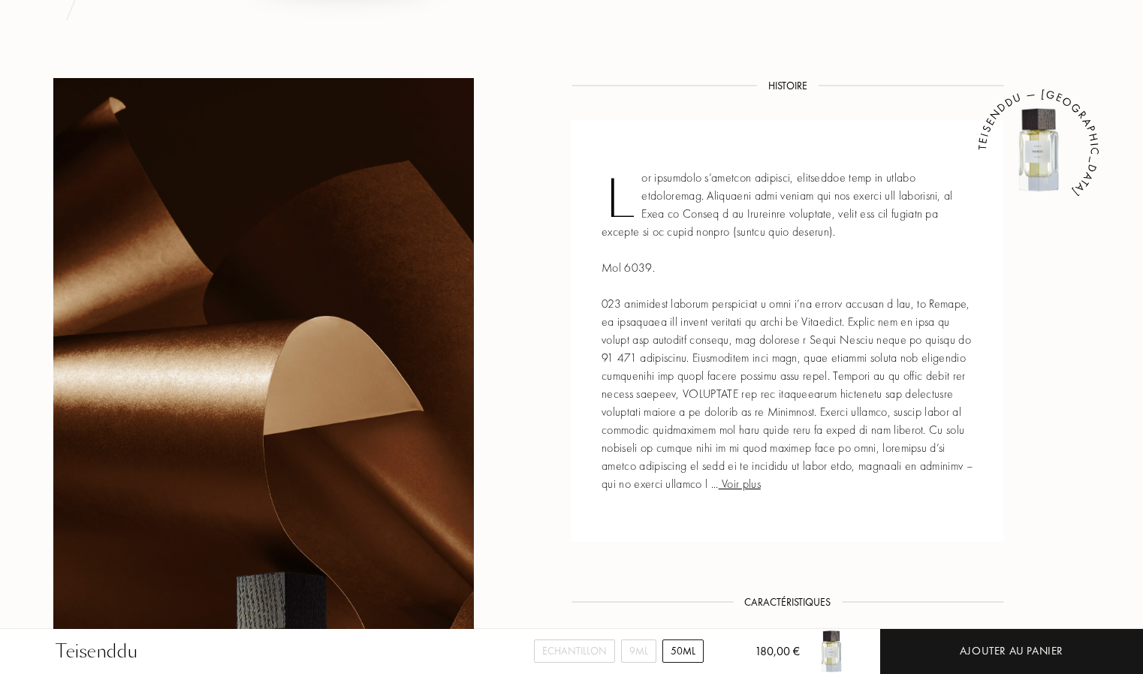
scroll to position [526, 0]
